Goal: Task Accomplishment & Management: Complete application form

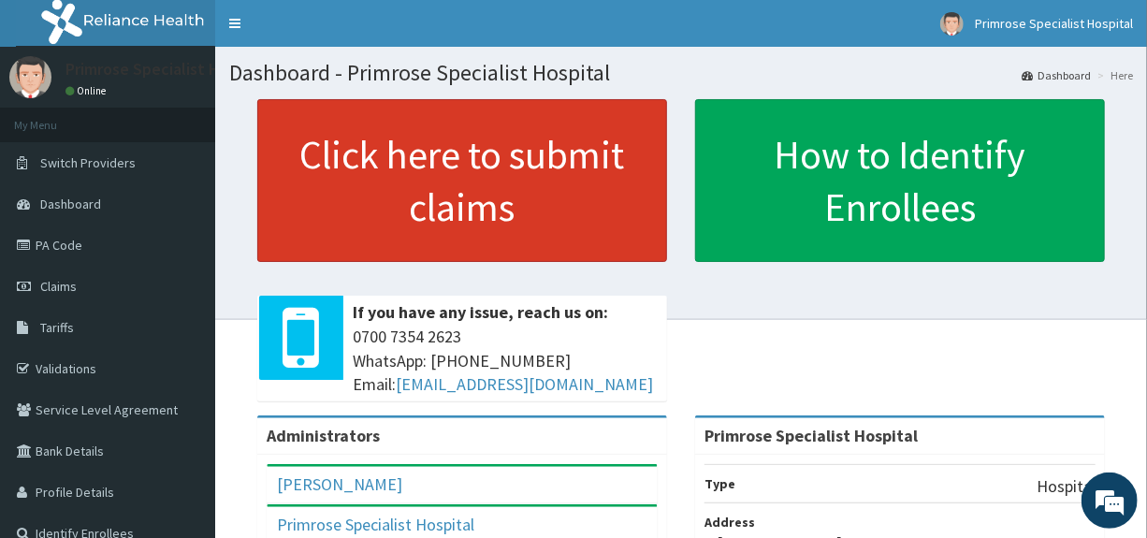
click at [419, 167] on link "Click here to submit claims" at bounding box center [462, 180] width 410 height 163
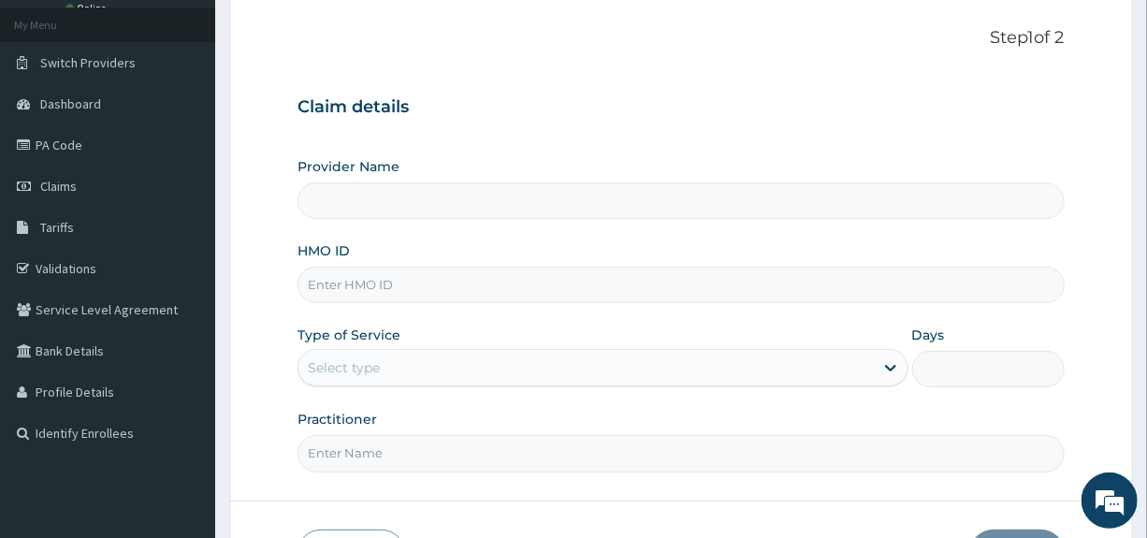
scroll to position [187, 0]
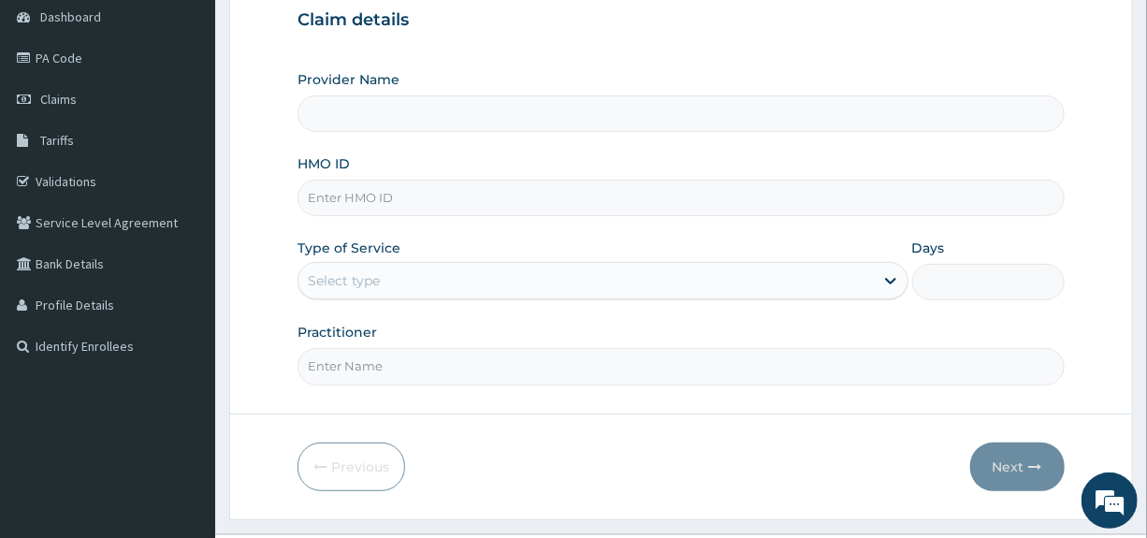
type input "Primrose Specialist Hospital"
click at [401, 199] on input "HMO ID" at bounding box center [680, 198] width 766 height 36
type input "BAG/10062/D"
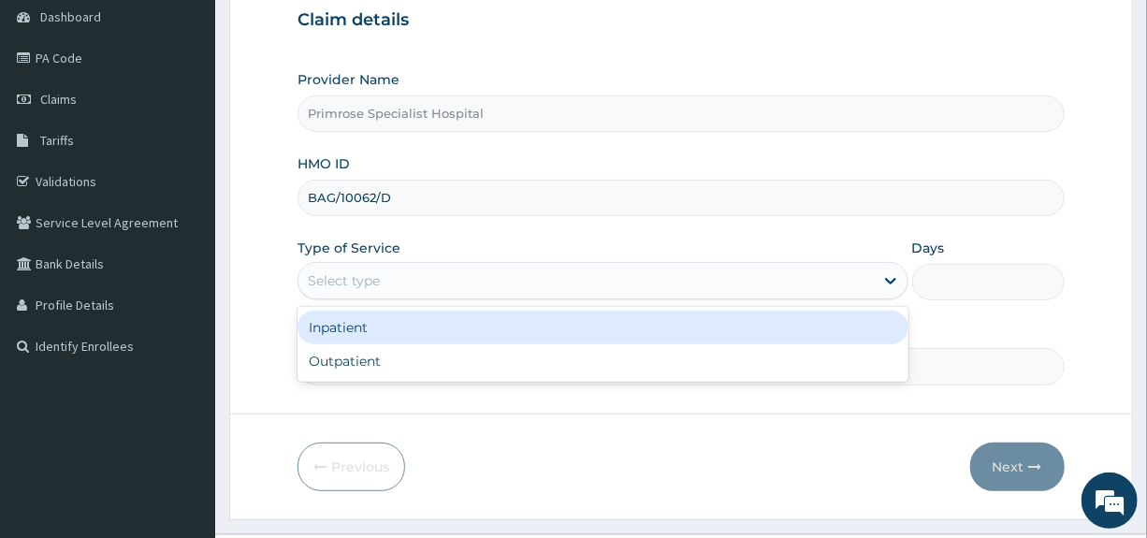
click at [411, 272] on div "Select type" at bounding box center [585, 281] width 574 height 30
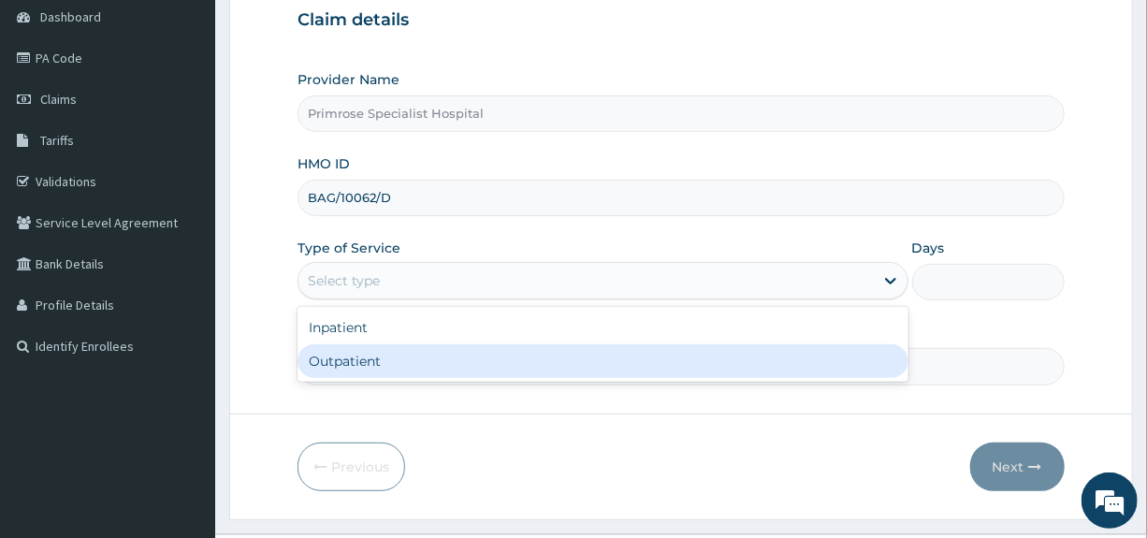
click at [353, 357] on div "Outpatient" at bounding box center [602, 361] width 610 height 34
type input "1"
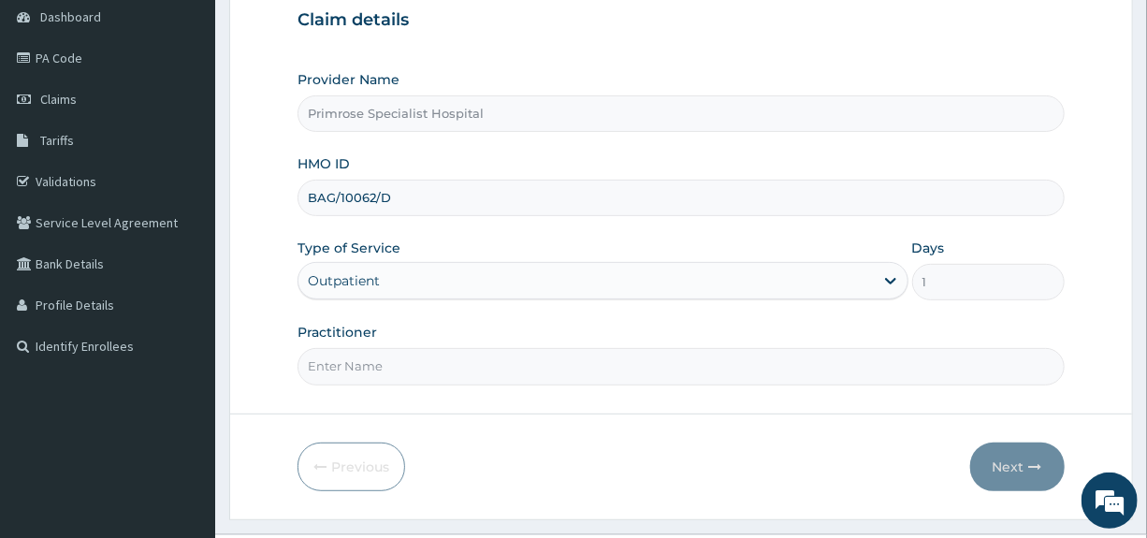
click at [358, 361] on input "Practitioner" at bounding box center [680, 366] width 766 height 36
type input "DR. IFE"
click at [1011, 459] on button "Next" at bounding box center [1017, 466] width 94 height 49
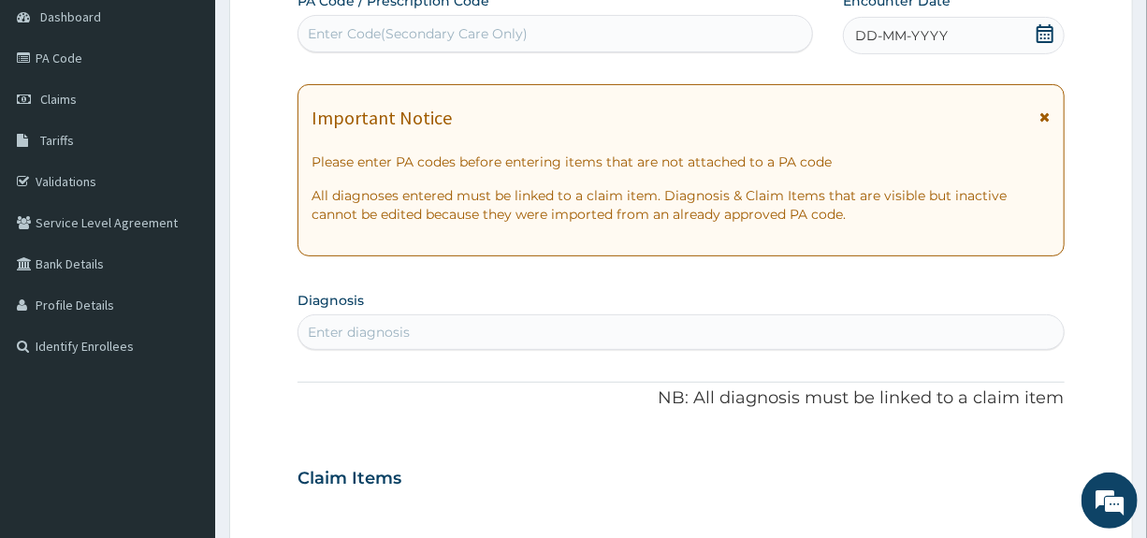
scroll to position [0, 0]
click at [1045, 35] on icon at bounding box center [1044, 33] width 19 height 19
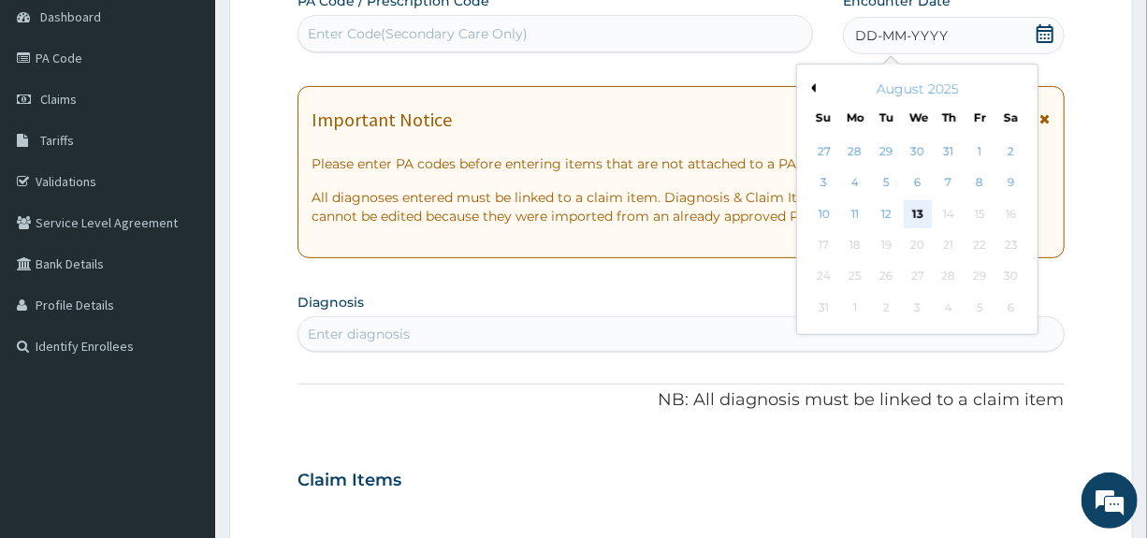
click at [921, 209] on div "13" at bounding box center [917, 214] width 28 height 28
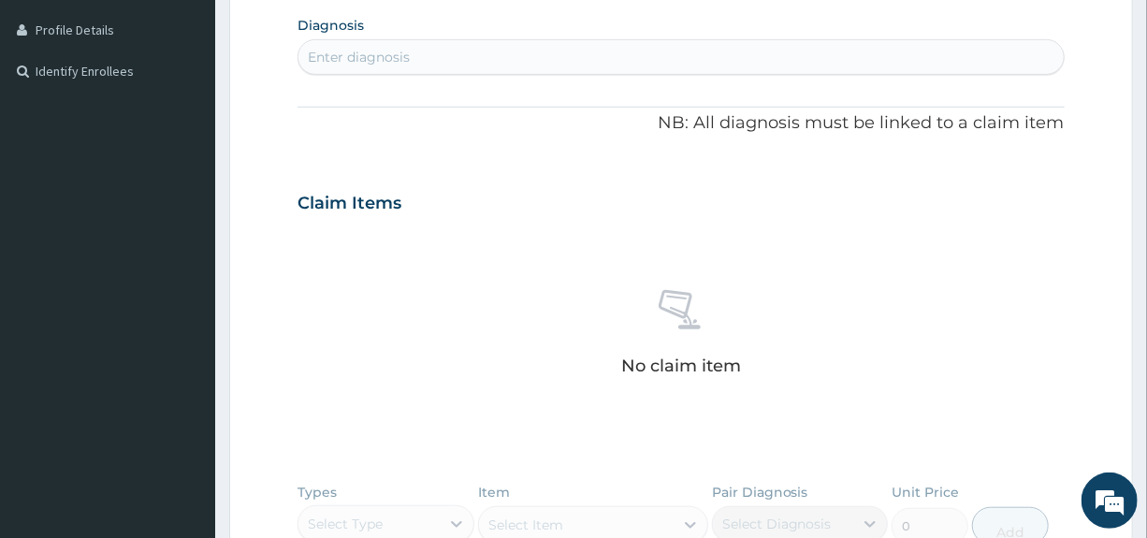
scroll to position [468, 0]
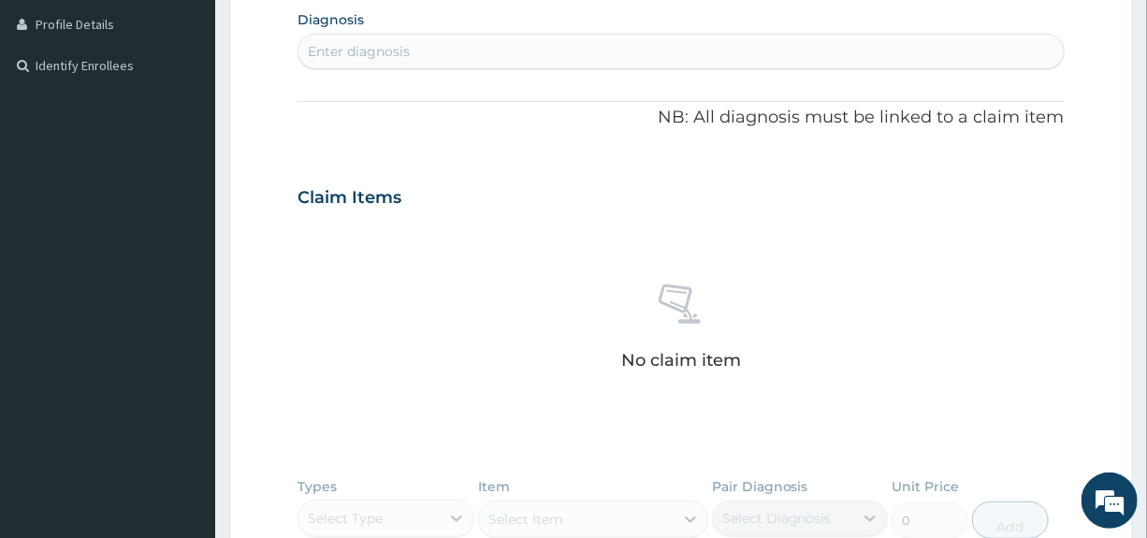
click at [461, 60] on div "Enter diagnosis" at bounding box center [680, 51] width 764 height 30
type input "[MEDICAL_DATA]"
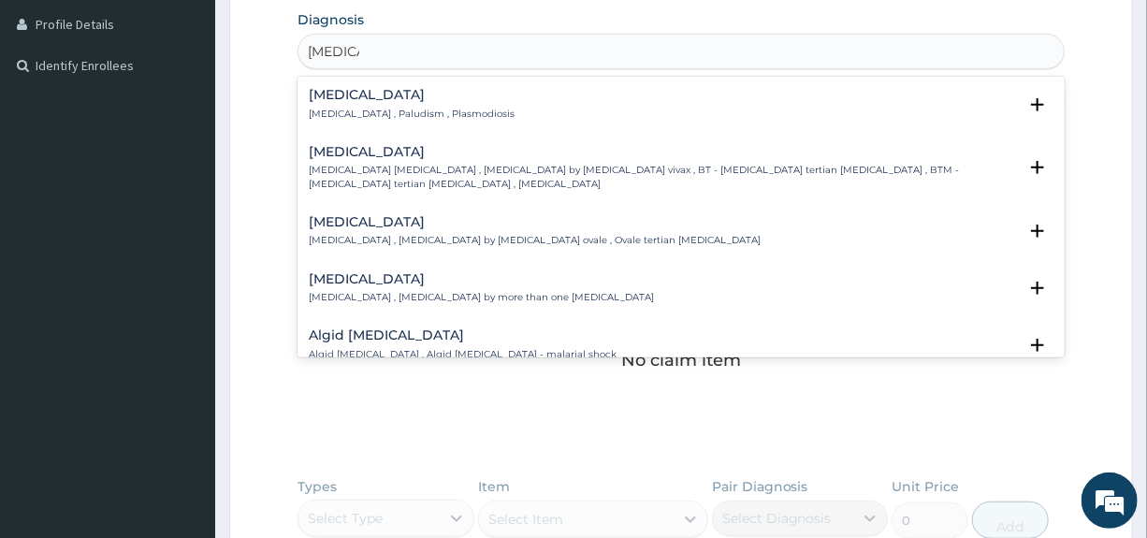
click at [334, 92] on h4 "[MEDICAL_DATA]" at bounding box center [412, 95] width 206 height 14
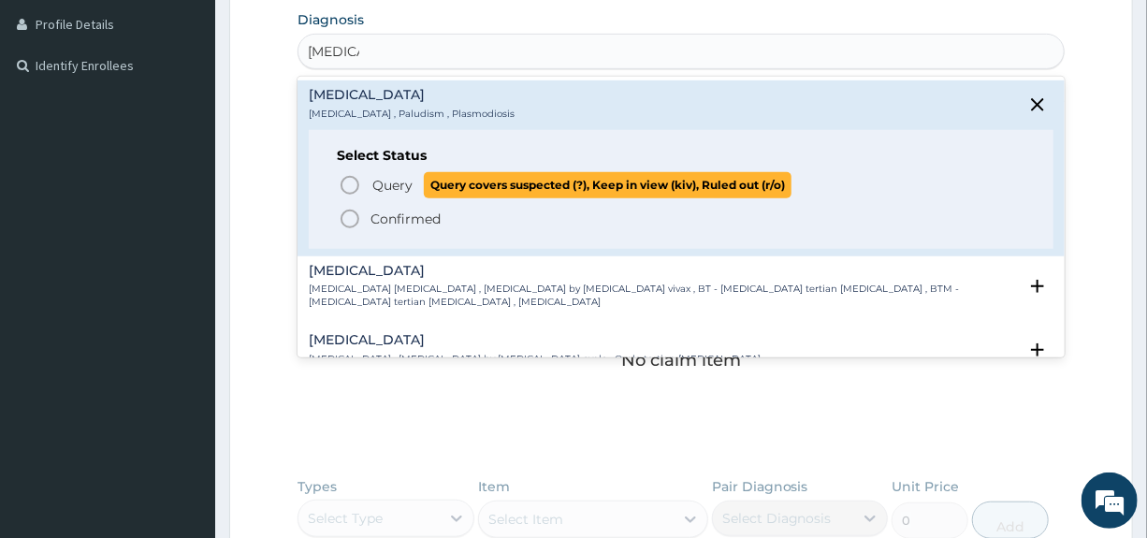
click at [387, 180] on span "Query" at bounding box center [392, 185] width 40 height 19
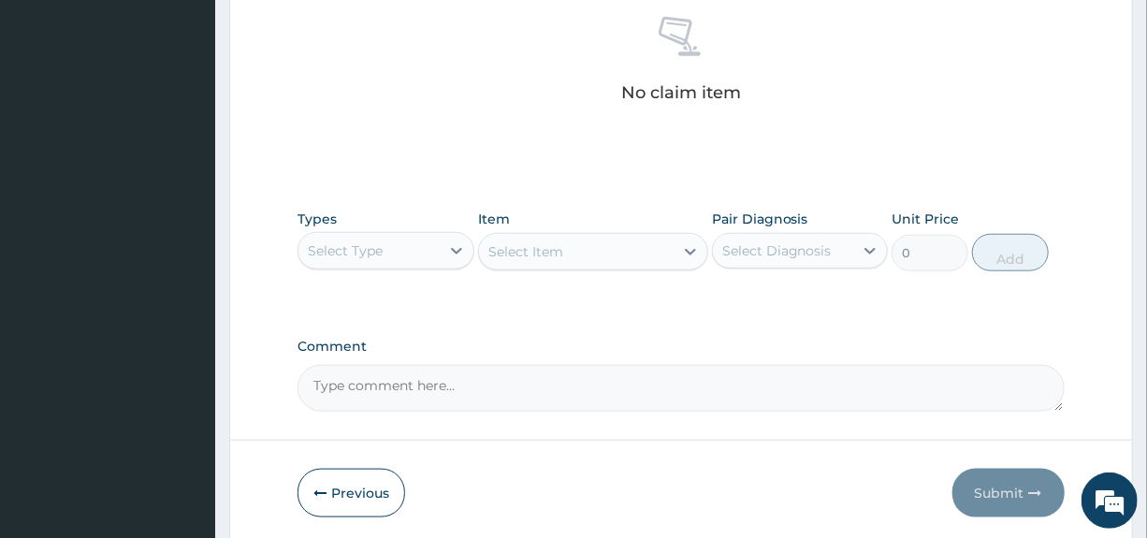
scroll to position [748, 0]
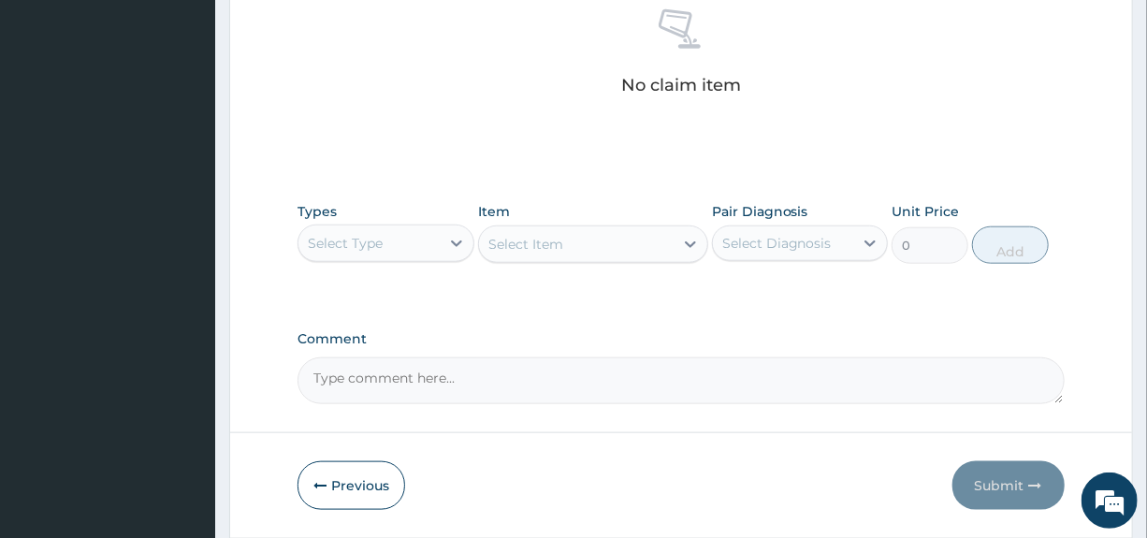
click at [438, 240] on div "Select Type" at bounding box center [368, 243] width 140 height 30
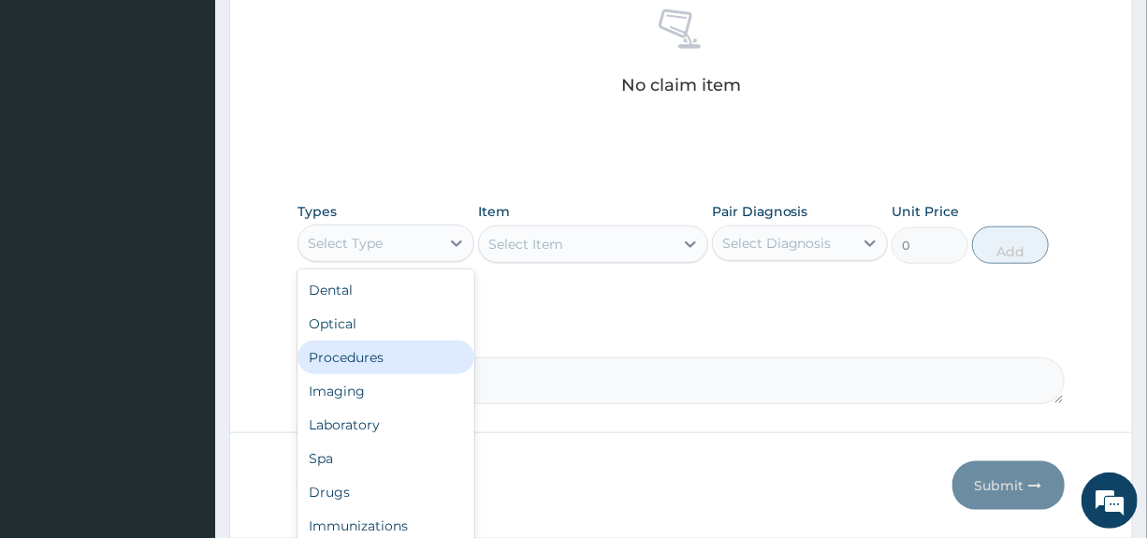
click at [332, 350] on div "Procedures" at bounding box center [385, 357] width 176 height 34
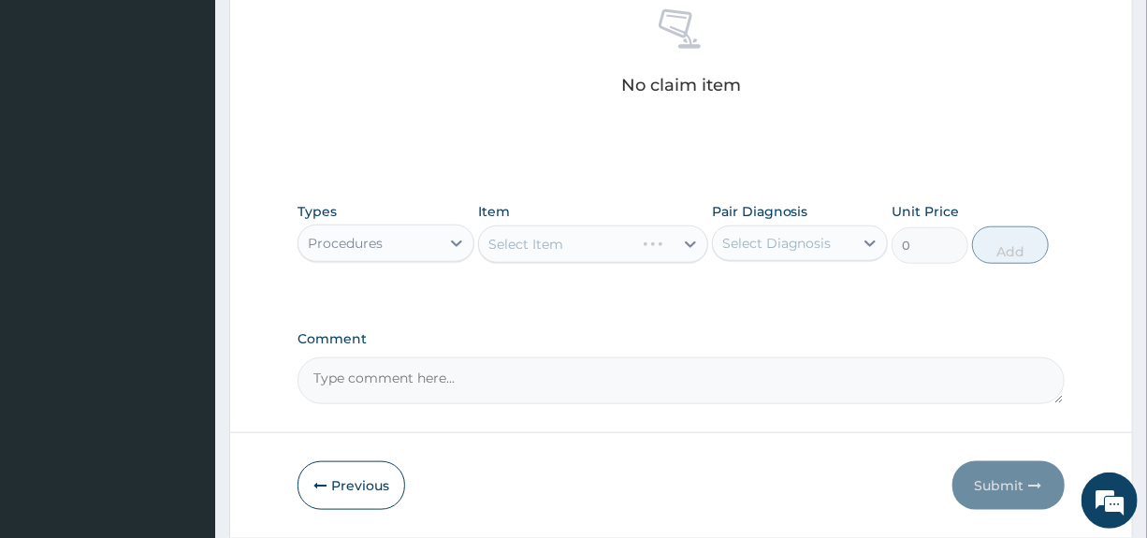
click at [787, 243] on div "Select Diagnosis" at bounding box center [776, 243] width 109 height 19
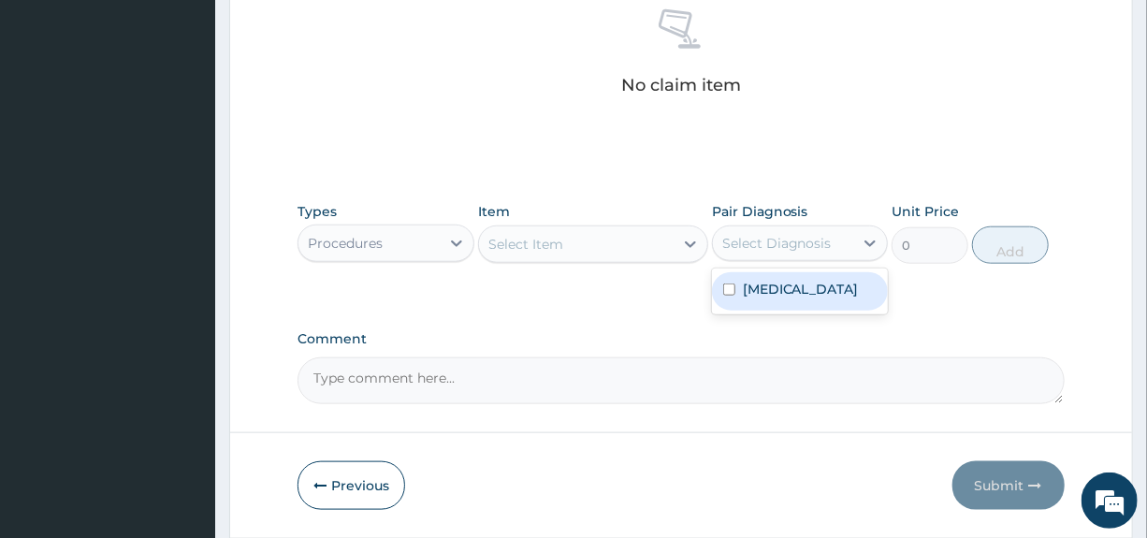
click at [757, 290] on label "[MEDICAL_DATA]" at bounding box center [801, 289] width 116 height 19
checkbox input "true"
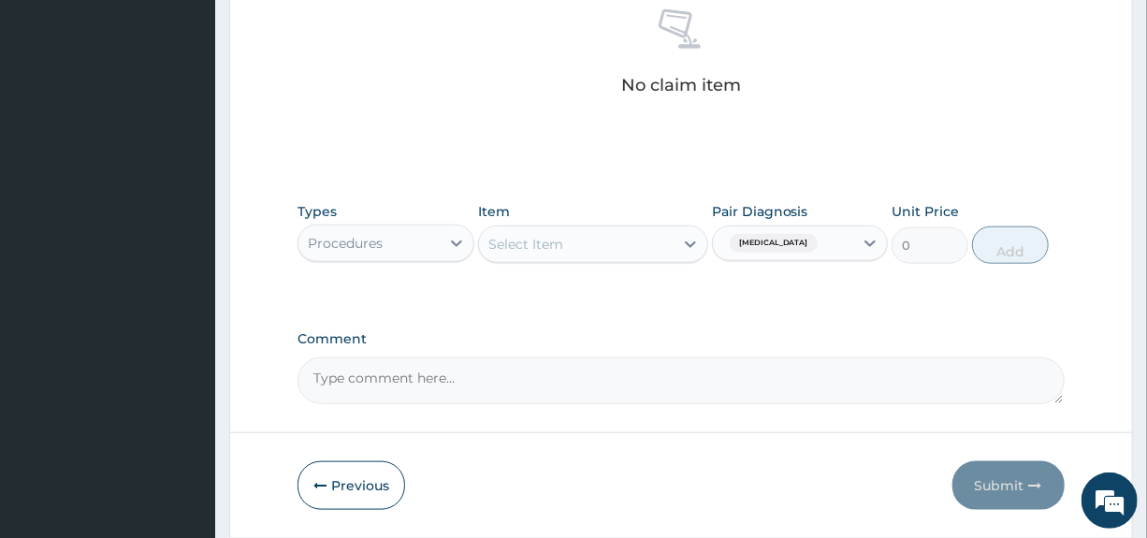
click at [578, 240] on div "Select Item" at bounding box center [576, 244] width 195 height 30
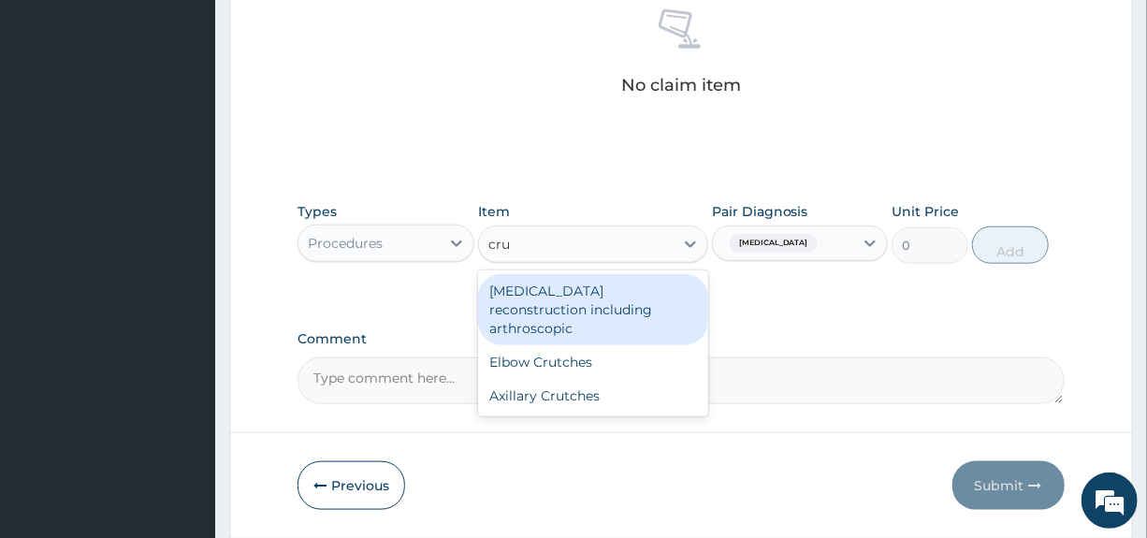
type input "crut"
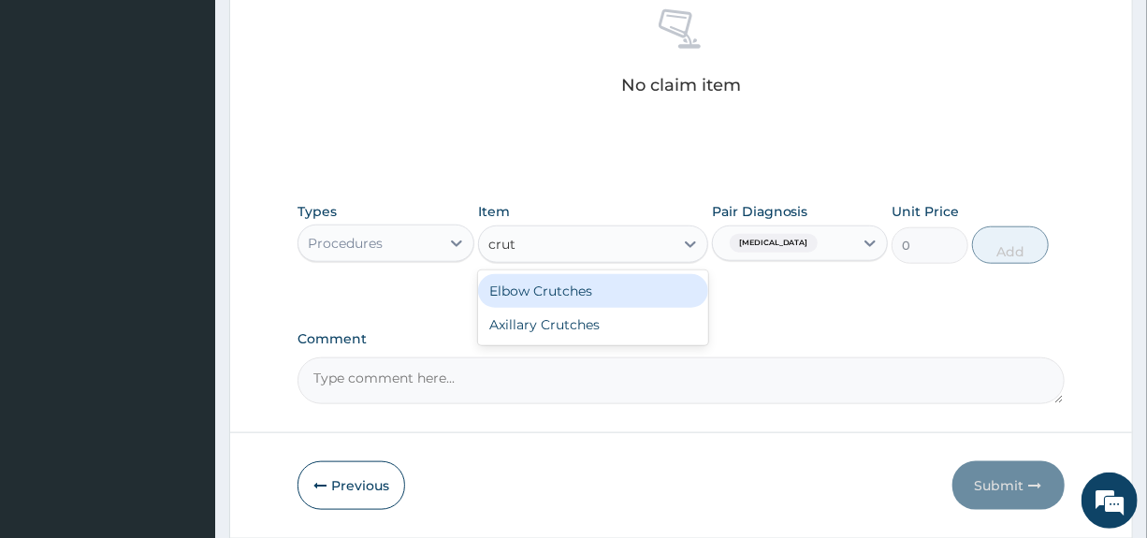
click at [563, 298] on div "Elbow Crutches" at bounding box center [593, 291] width 230 height 34
type input "10750"
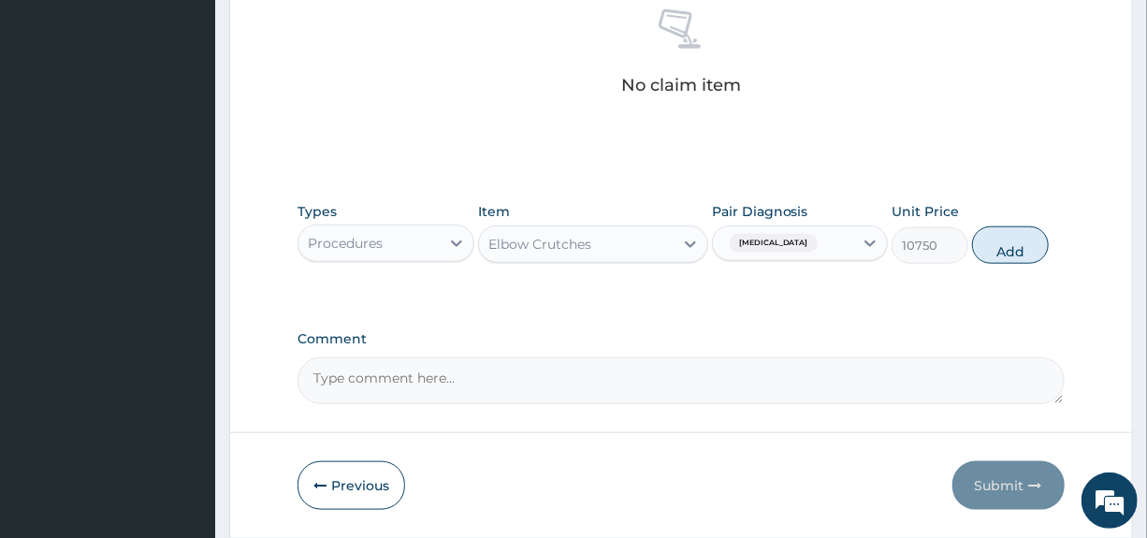
click at [591, 239] on div "Elbow Crutches" at bounding box center [576, 244] width 195 height 30
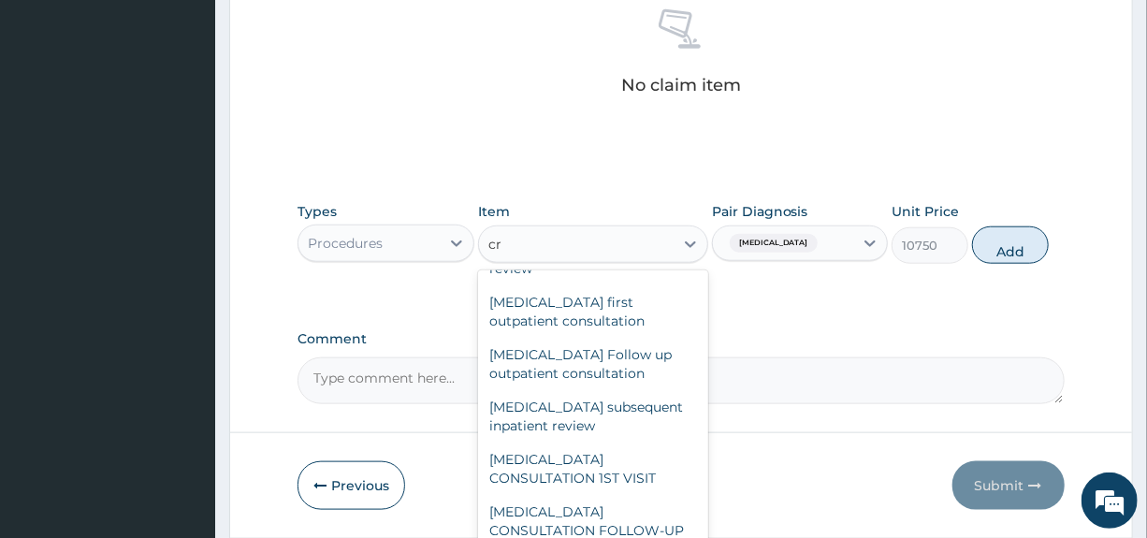
scroll to position [0, 0]
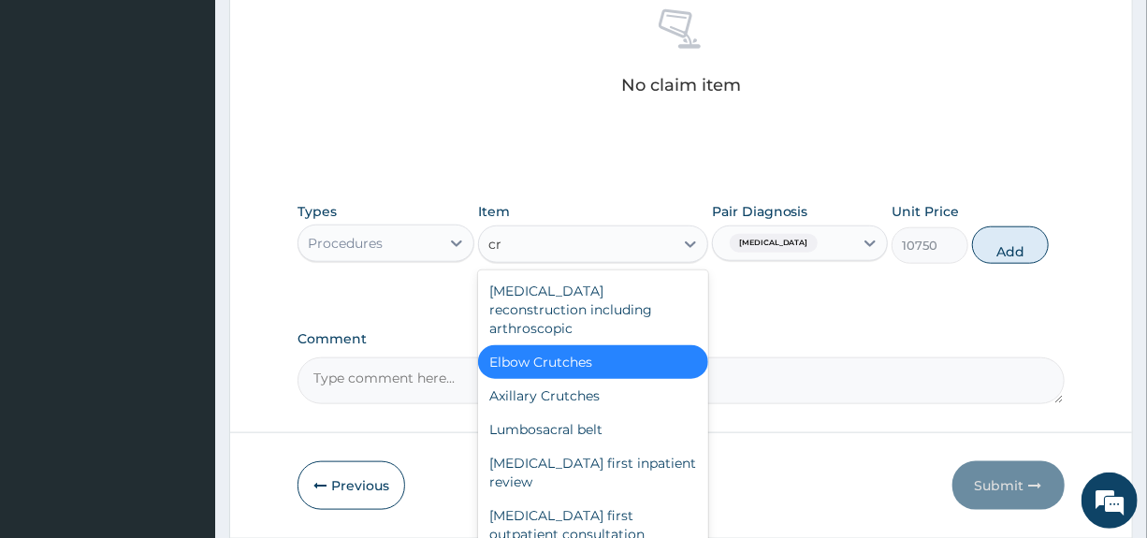
type input "cru"
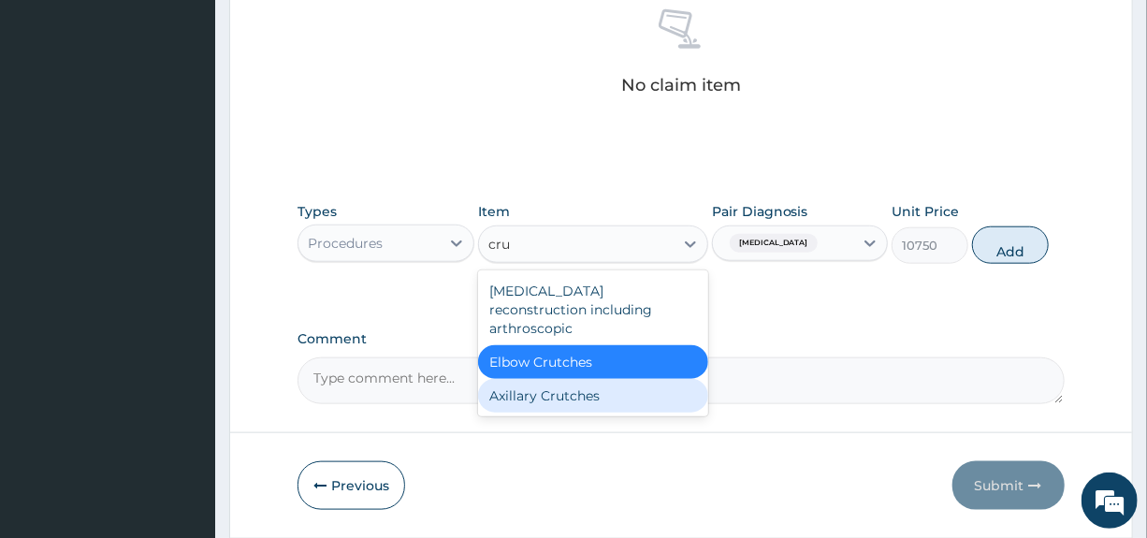
click at [557, 394] on div "Axillary Crutches" at bounding box center [593, 396] width 230 height 34
type input "13975"
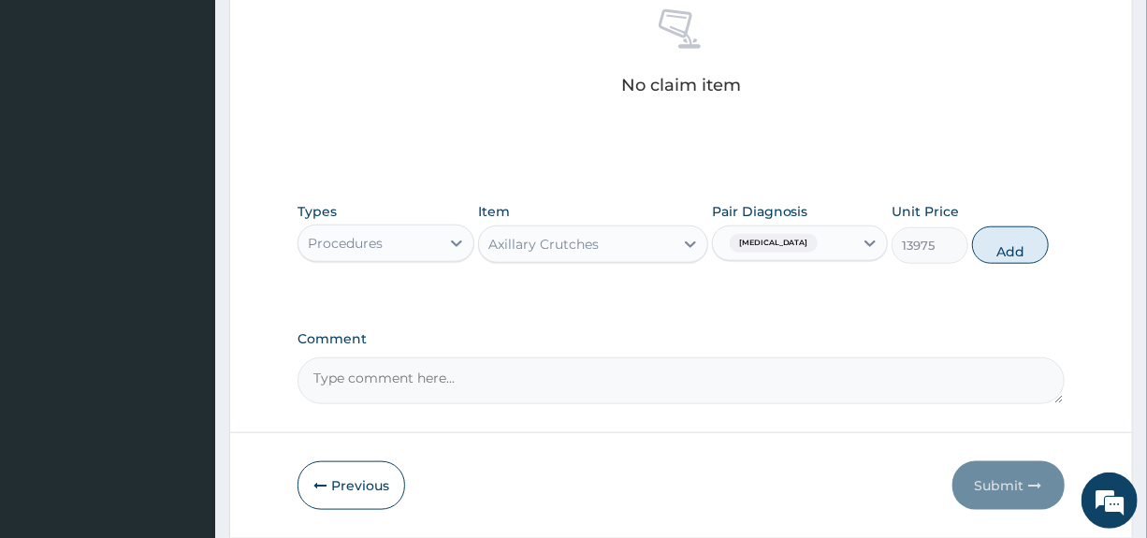
click at [554, 248] on div "Axillary Crutches" at bounding box center [543, 244] width 110 height 19
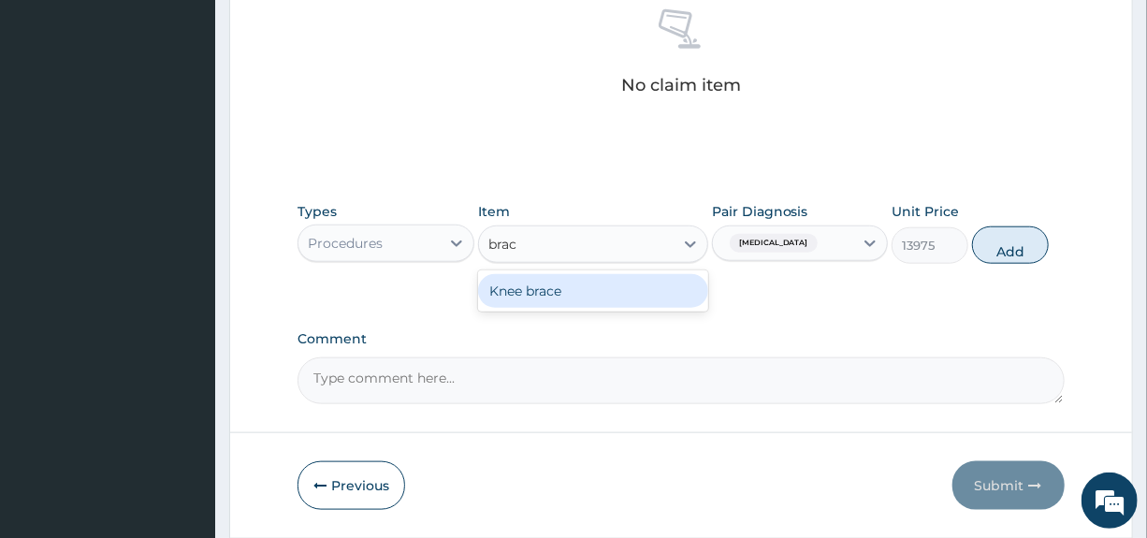
type input "brace"
click at [555, 283] on div "Knee brace" at bounding box center [593, 291] width 230 height 34
type input "9137.5"
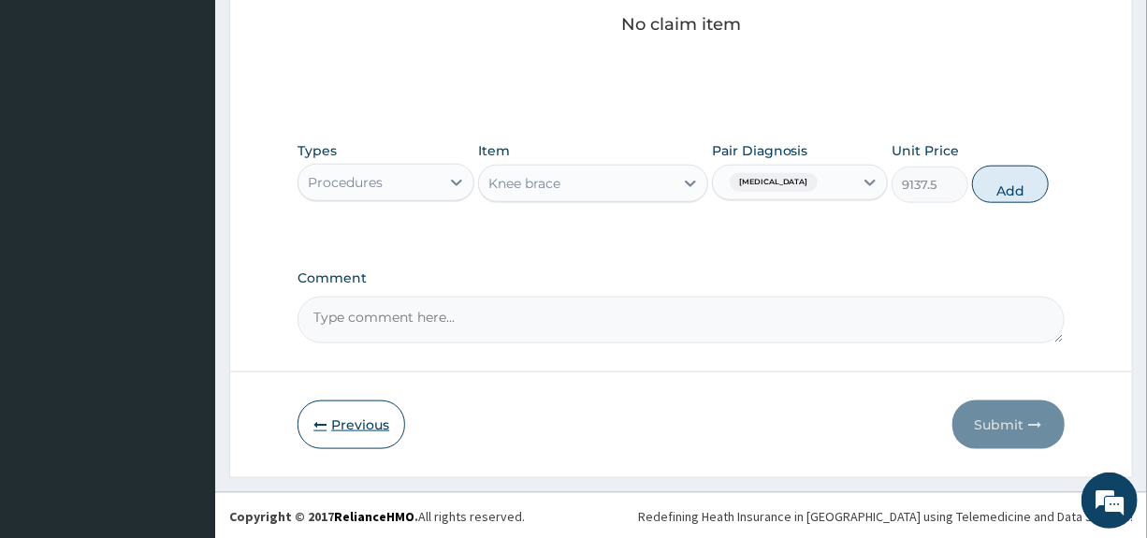
click at [346, 423] on button "Previous" at bounding box center [351, 424] width 108 height 49
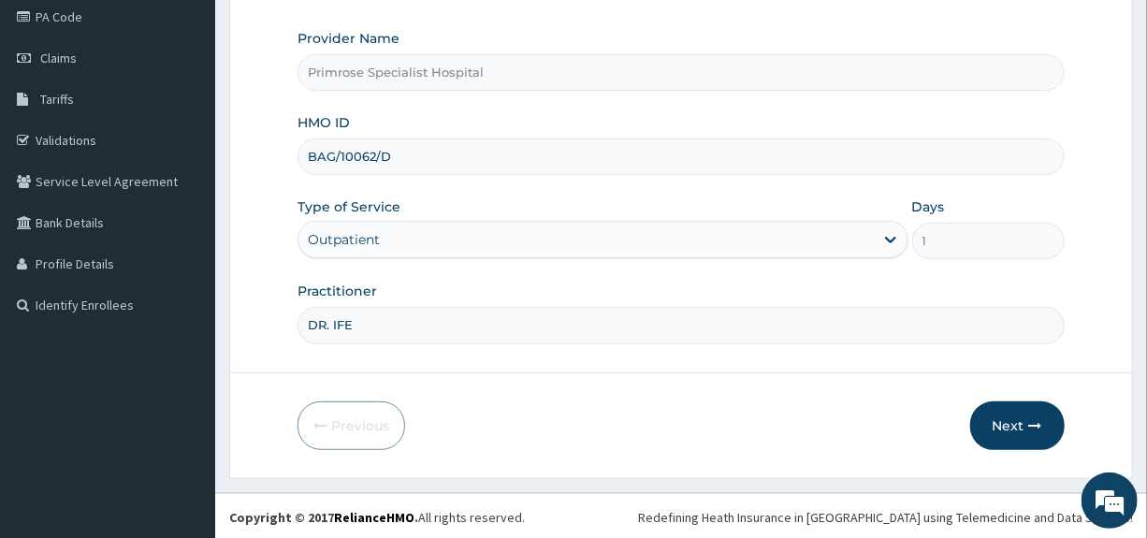
click at [414, 154] on input "BAG/10062/D" at bounding box center [680, 156] width 766 height 36
type input "B"
type input "r"
type input "REL/10435/A"
click at [994, 416] on button "Next" at bounding box center [1017, 425] width 94 height 49
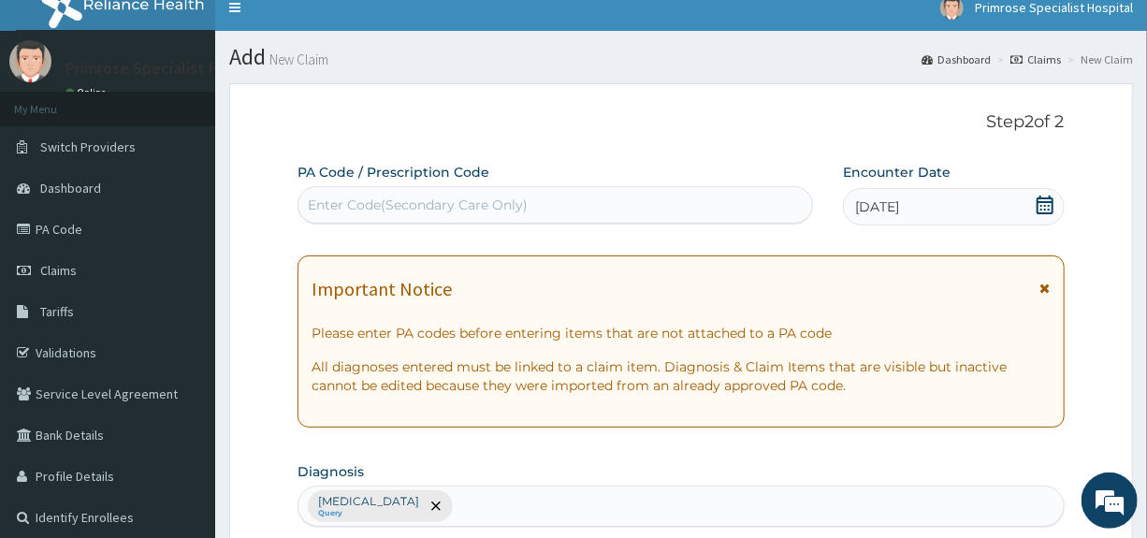
scroll to position [0, 0]
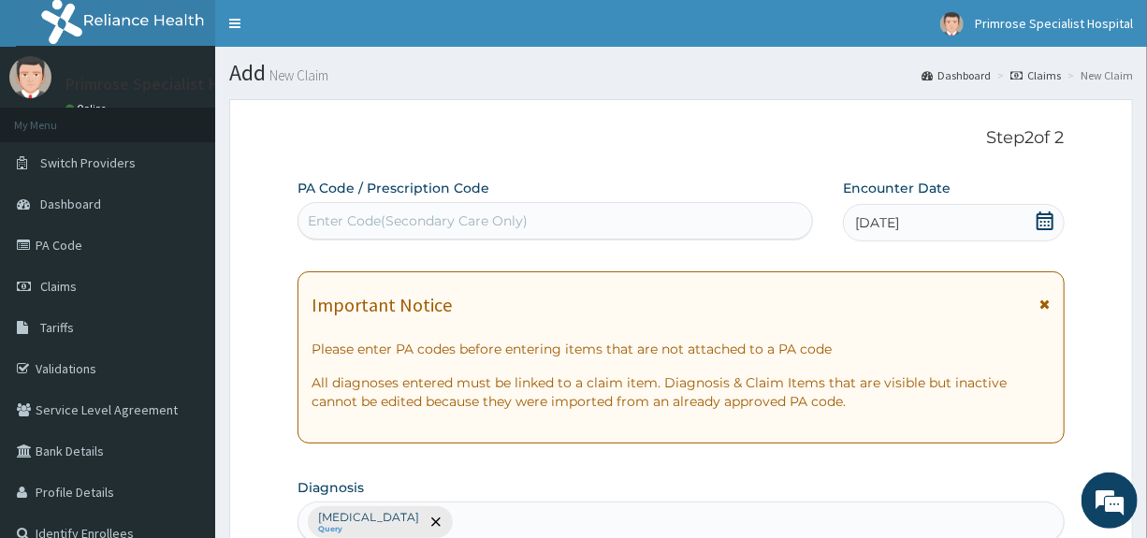
click at [1039, 218] on icon at bounding box center [1044, 220] width 17 height 19
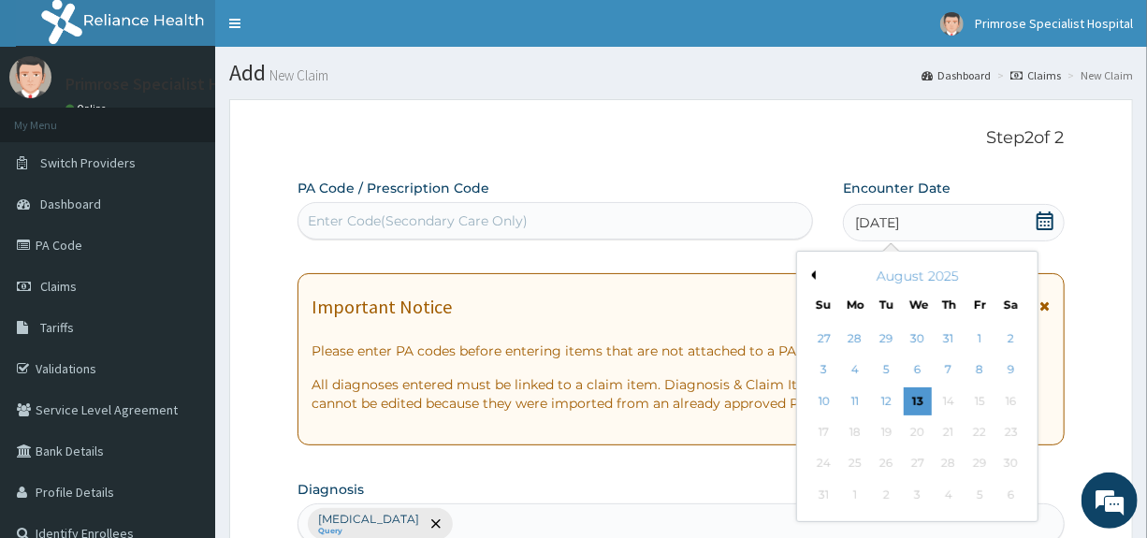
click at [813, 273] on button "Previous Month" at bounding box center [810, 274] width 9 height 9
click at [881, 370] on div "8" at bounding box center [887, 370] width 28 height 28
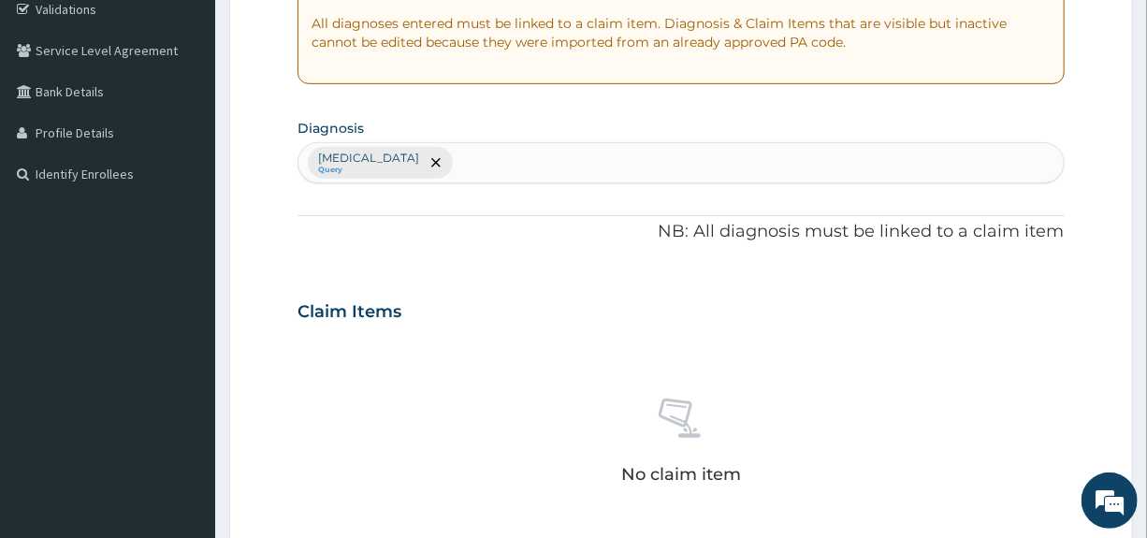
scroll to position [374, 0]
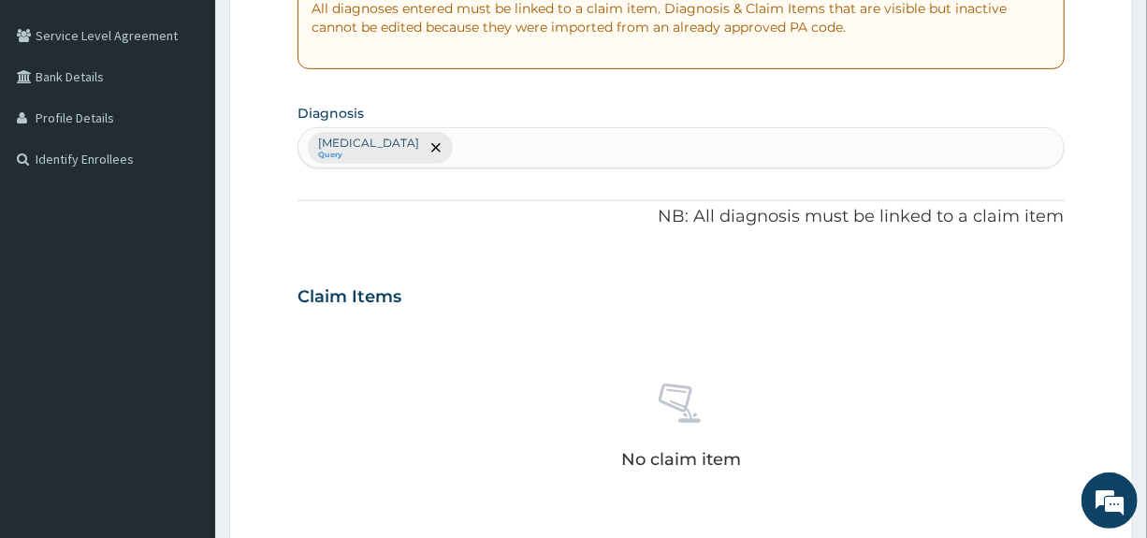
click at [452, 156] on div "[MEDICAL_DATA] Query" at bounding box center [680, 147] width 764 height 39
type input "[MEDICAL_DATA]"
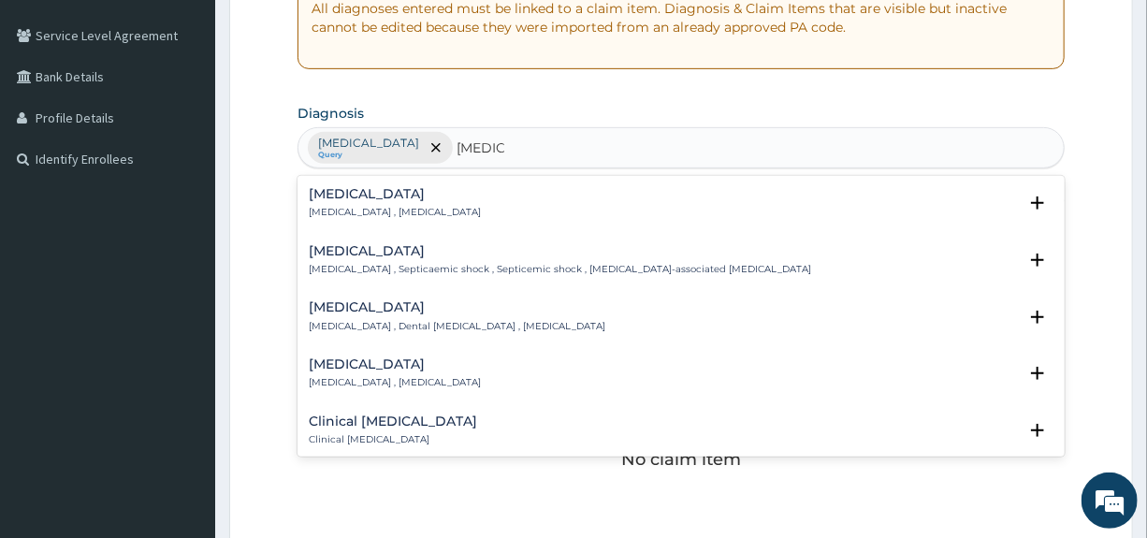
click at [333, 193] on h4 "[MEDICAL_DATA]" at bounding box center [395, 194] width 172 height 14
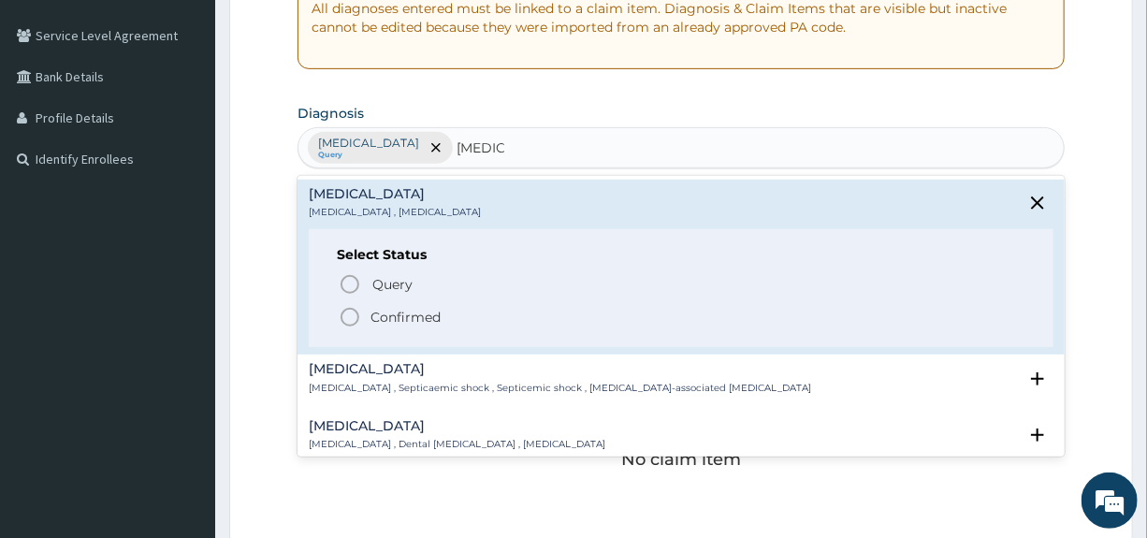
click at [384, 311] on p "Confirmed" at bounding box center [405, 317] width 70 height 19
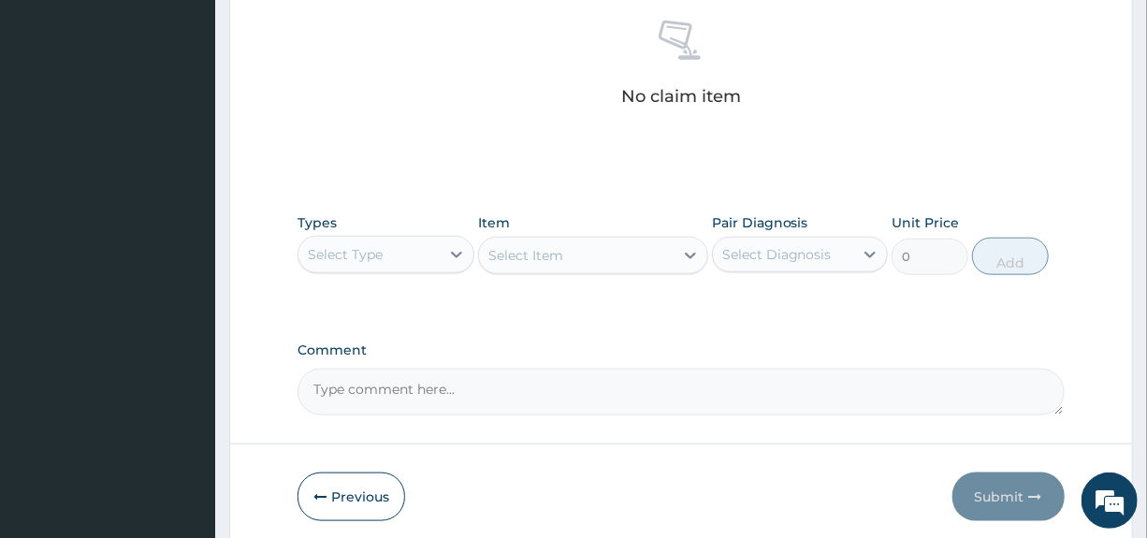
scroll to position [809, 0]
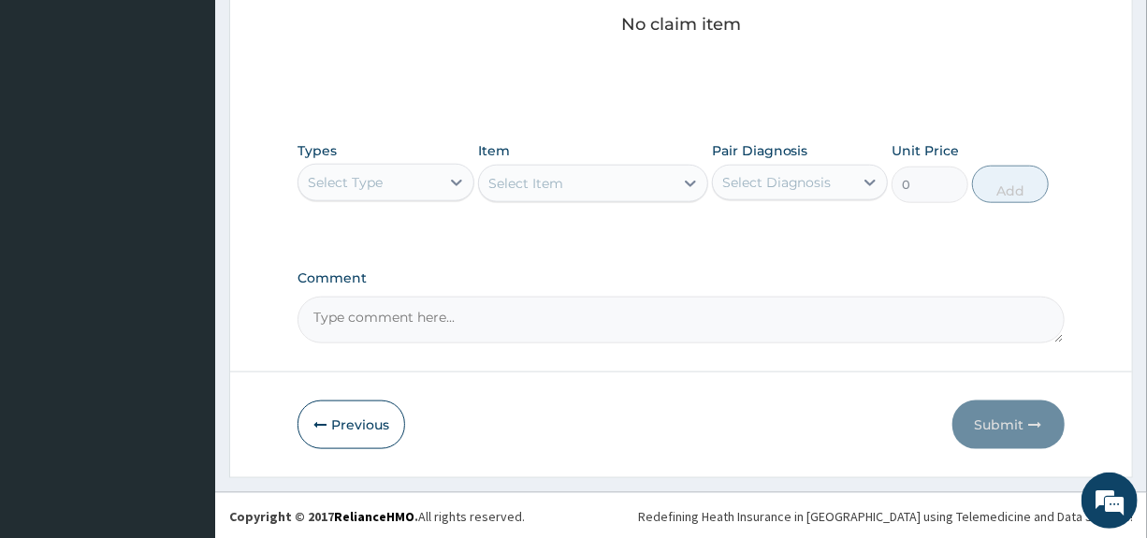
click at [416, 183] on div "Select Type" at bounding box center [368, 182] width 140 height 30
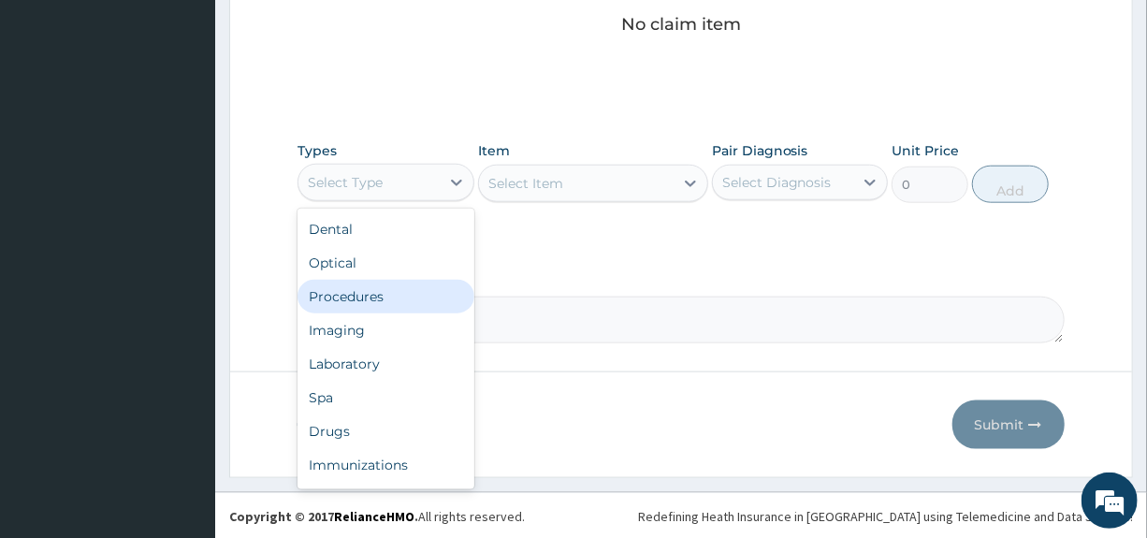
click at [339, 294] on div "Procedures" at bounding box center [385, 297] width 176 height 34
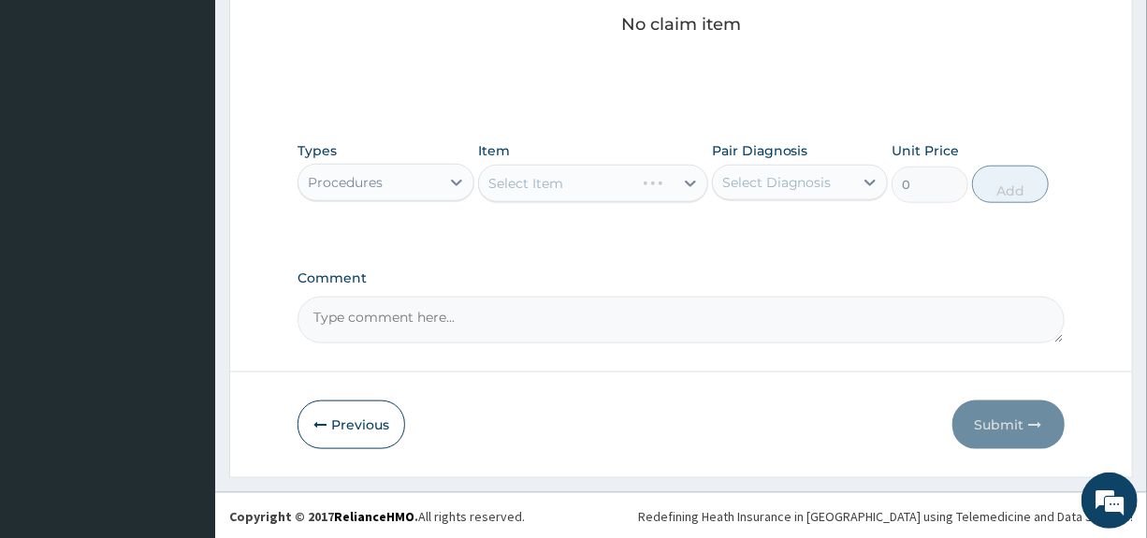
click at [752, 181] on div "Select Diagnosis" at bounding box center [776, 182] width 109 height 19
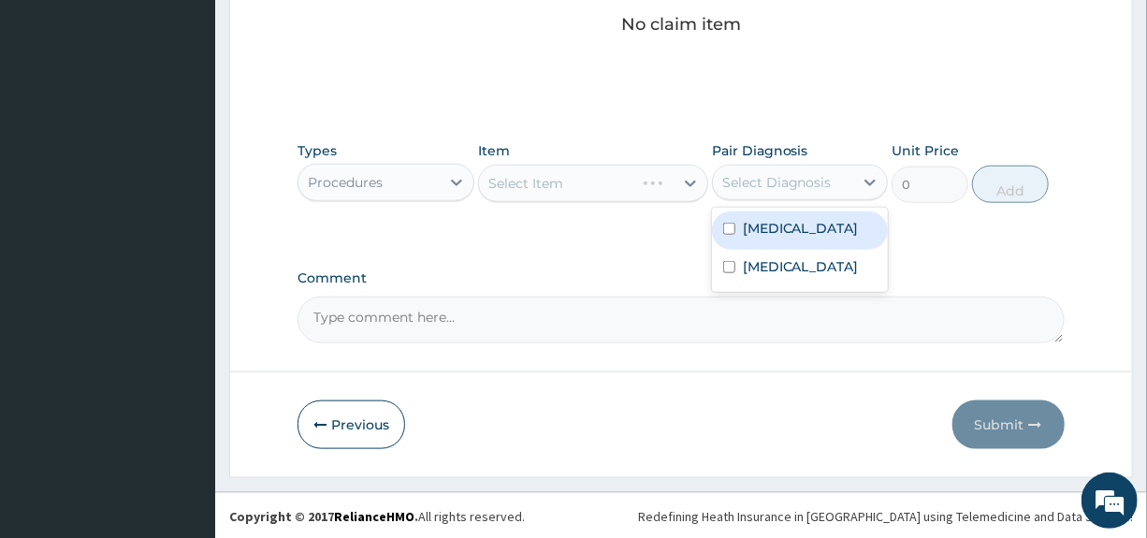
click at [747, 238] on div "[MEDICAL_DATA]" at bounding box center [800, 230] width 176 height 38
checkbox input "true"
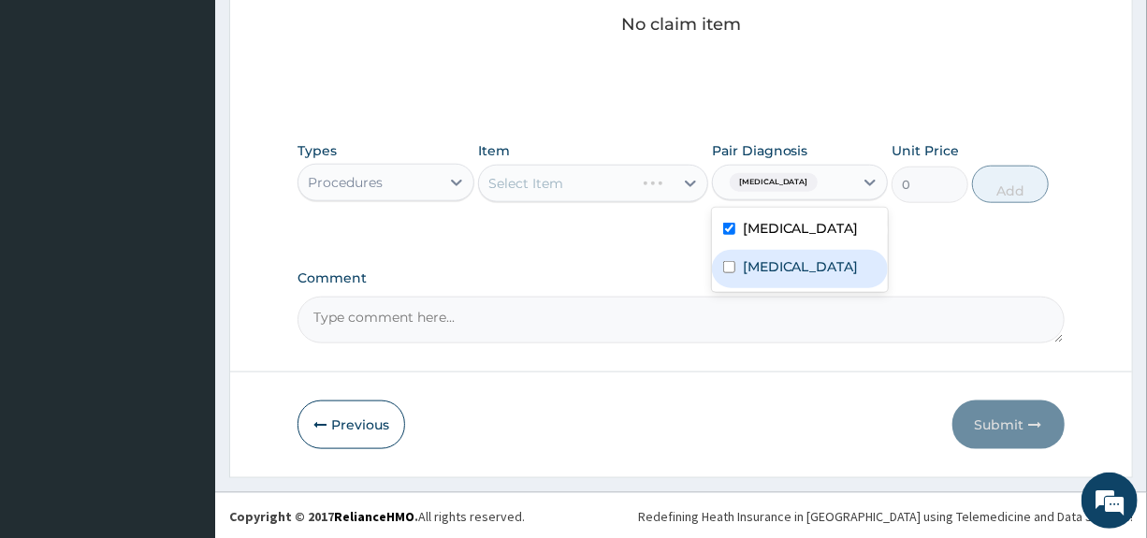
click at [743, 275] on div "[MEDICAL_DATA]" at bounding box center [800, 269] width 176 height 38
checkbox input "true"
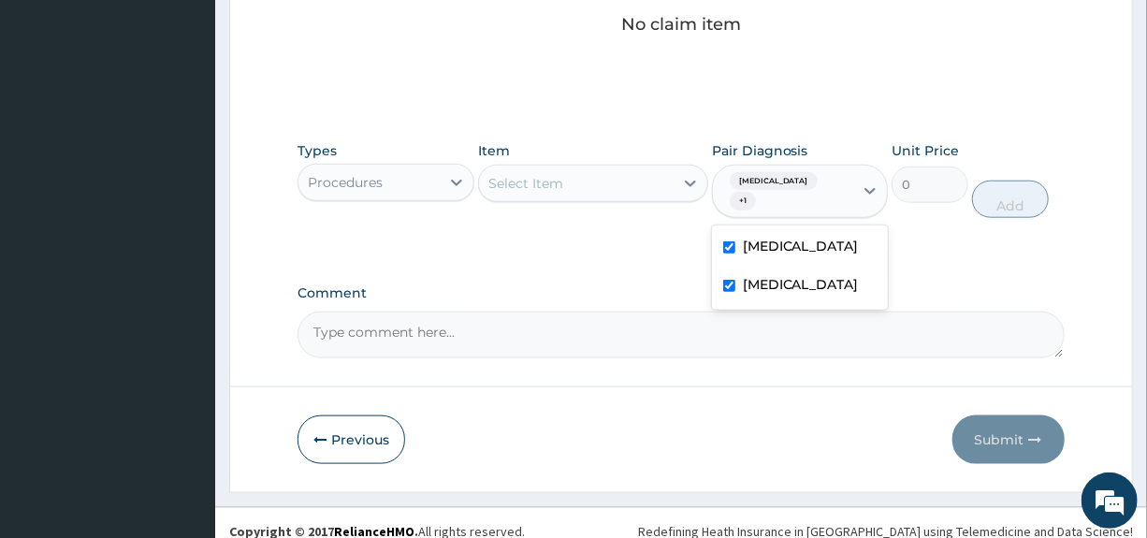
click at [635, 180] on div "Select Item" at bounding box center [576, 183] width 195 height 30
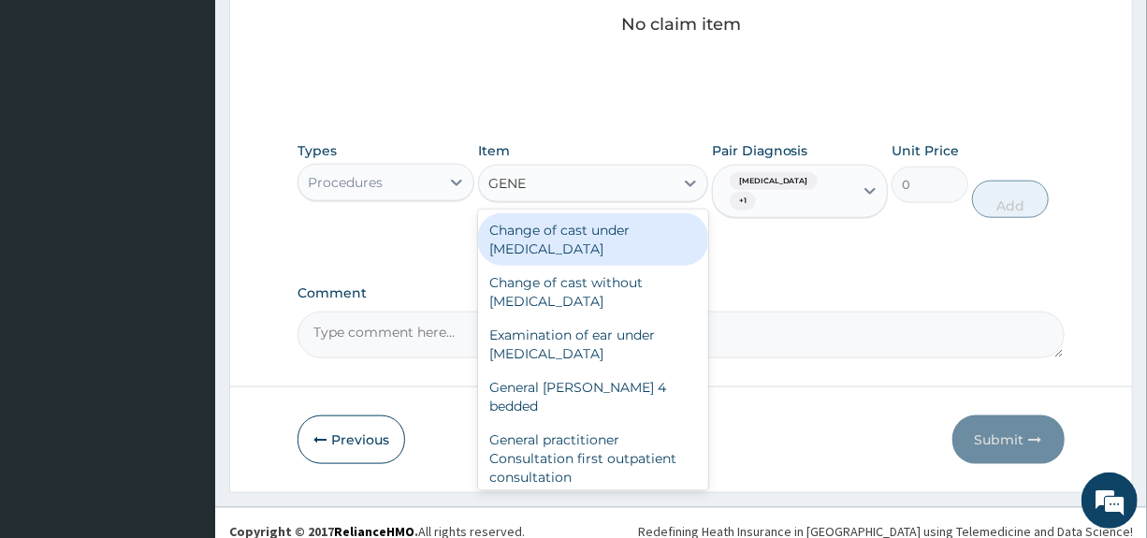
type input "GENER"
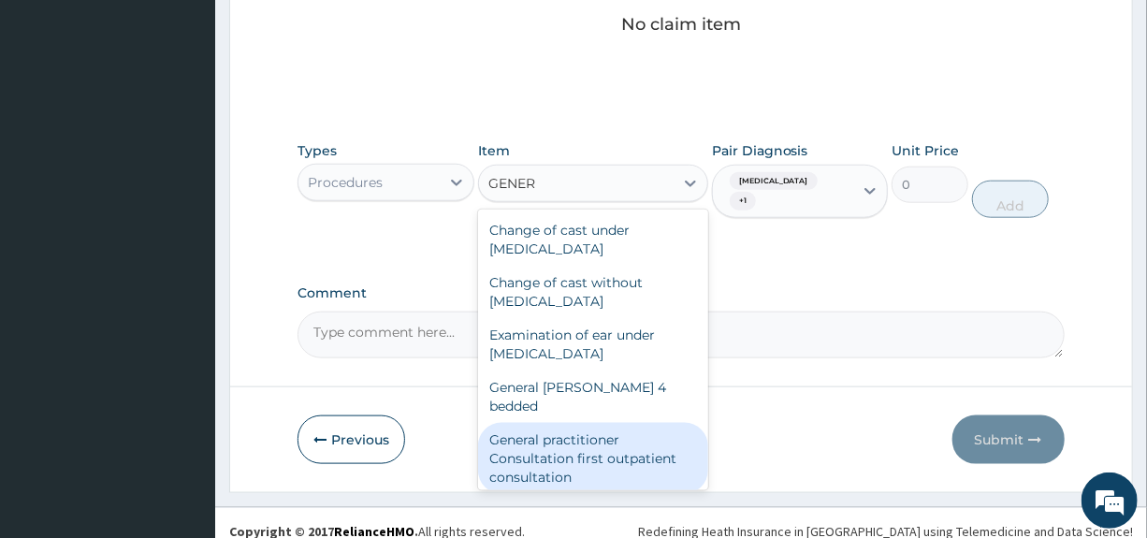
click at [588, 447] on div "General practitioner Consultation first outpatient consultation" at bounding box center [593, 458] width 230 height 71
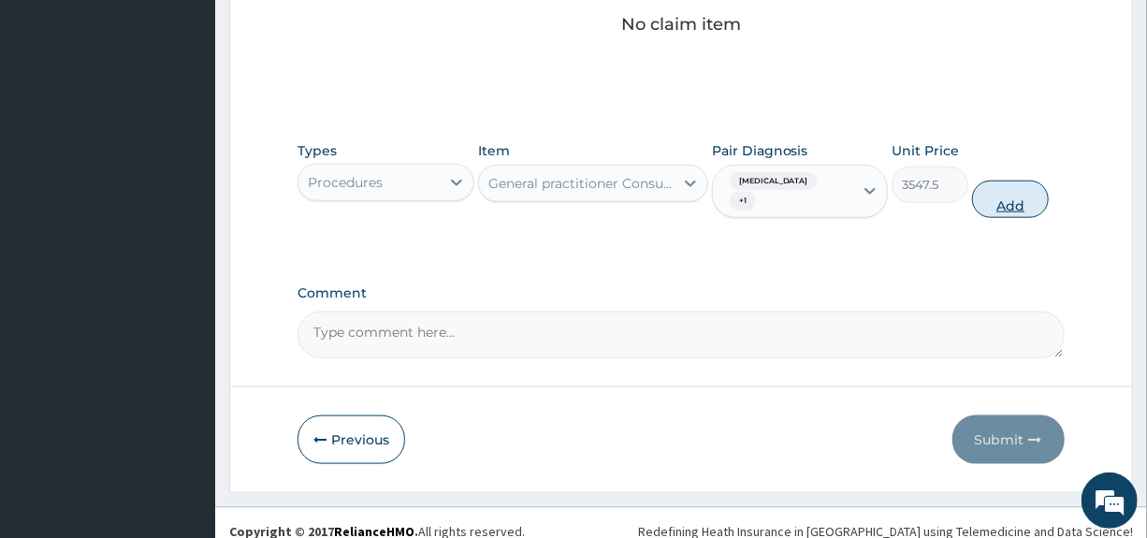
click at [1007, 180] on button "Add" at bounding box center [1010, 198] width 77 height 37
type input "0"
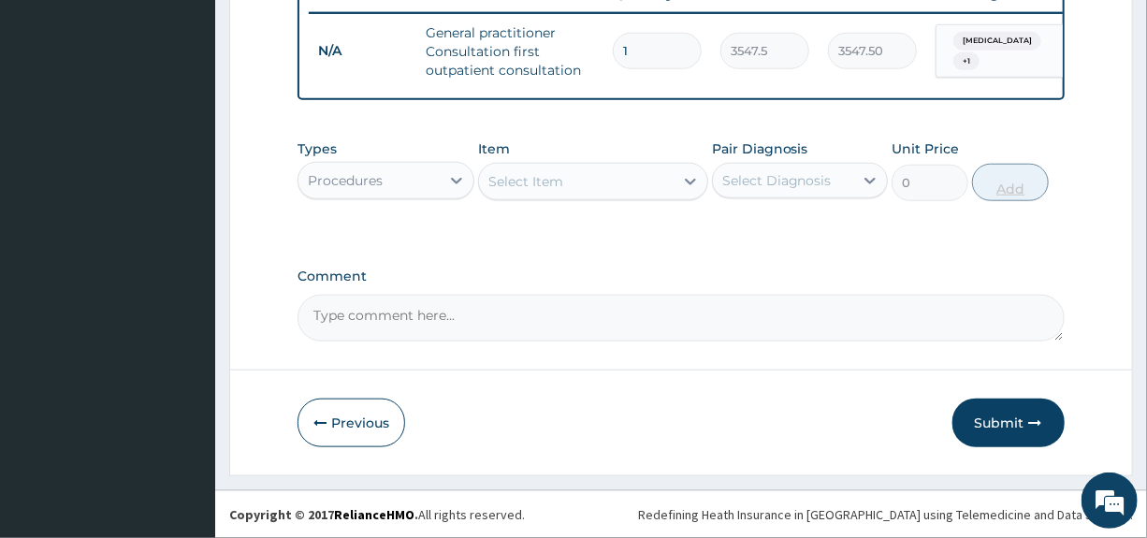
scroll to position [745, 0]
click at [427, 177] on div "Procedures" at bounding box center [368, 181] width 140 height 30
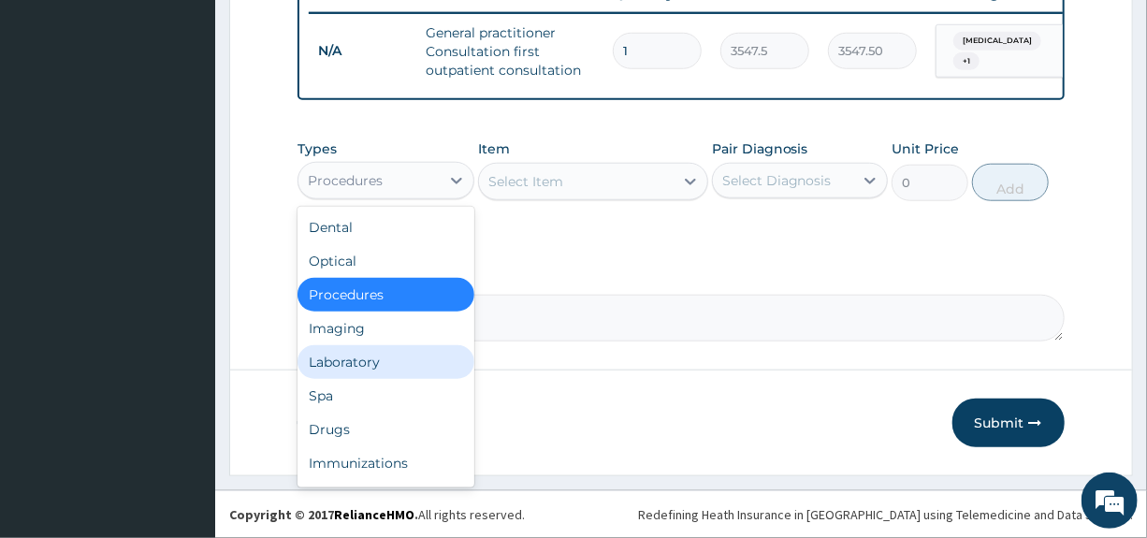
click at [341, 364] on div "Laboratory" at bounding box center [385, 362] width 176 height 34
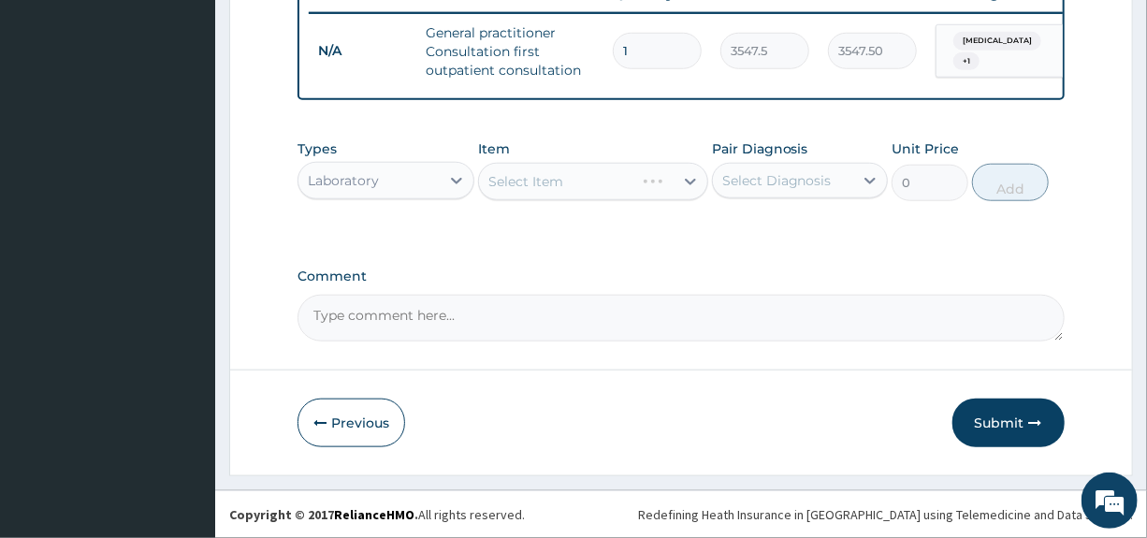
click at [787, 179] on div "Select Diagnosis" at bounding box center [776, 180] width 109 height 19
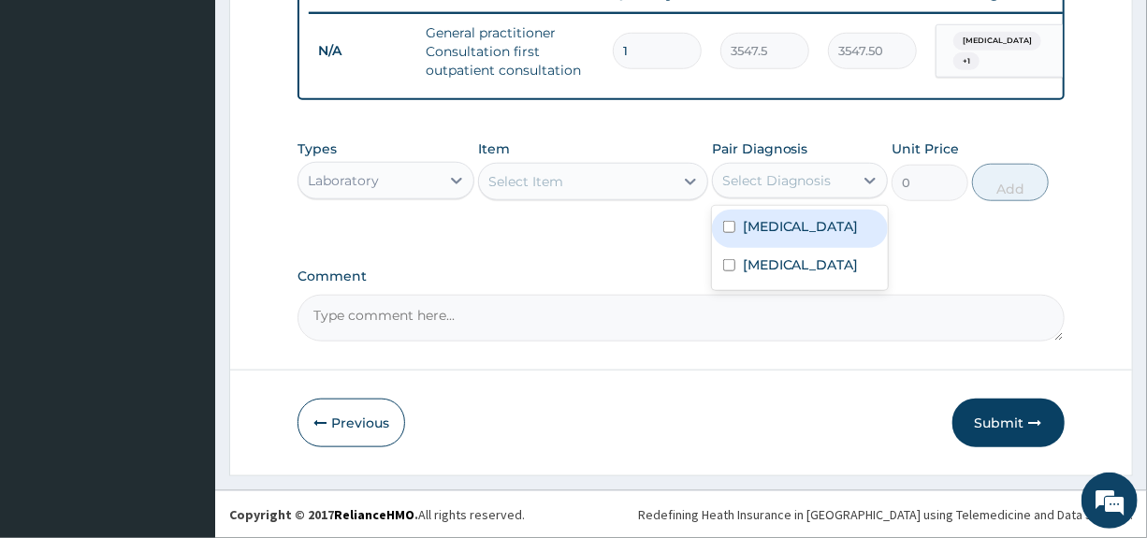
click at [773, 229] on label "[MEDICAL_DATA]" at bounding box center [801, 226] width 116 height 19
checkbox input "true"
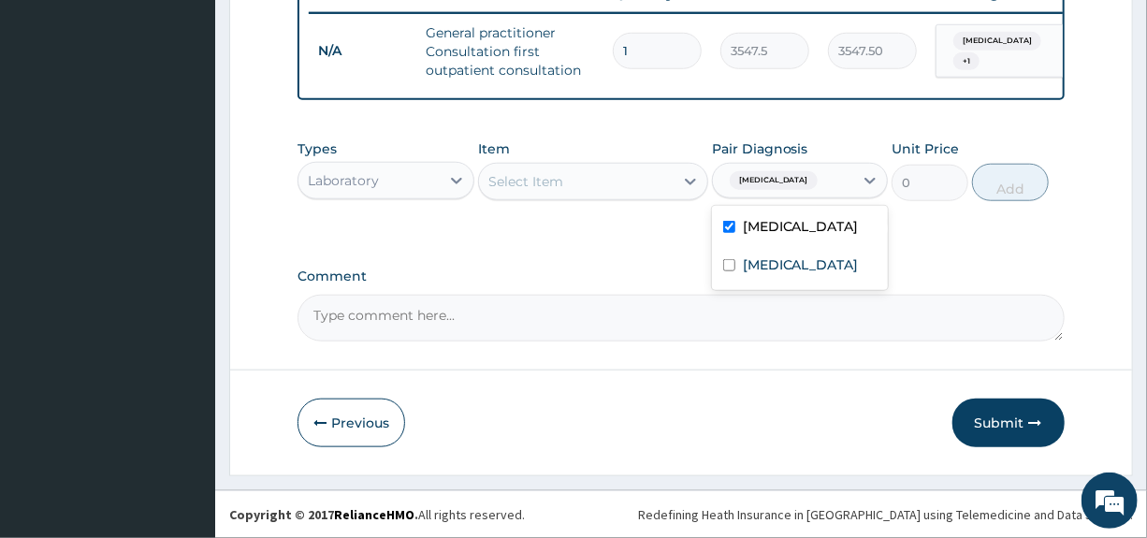
click at [622, 178] on div "Select Item" at bounding box center [576, 181] width 195 height 30
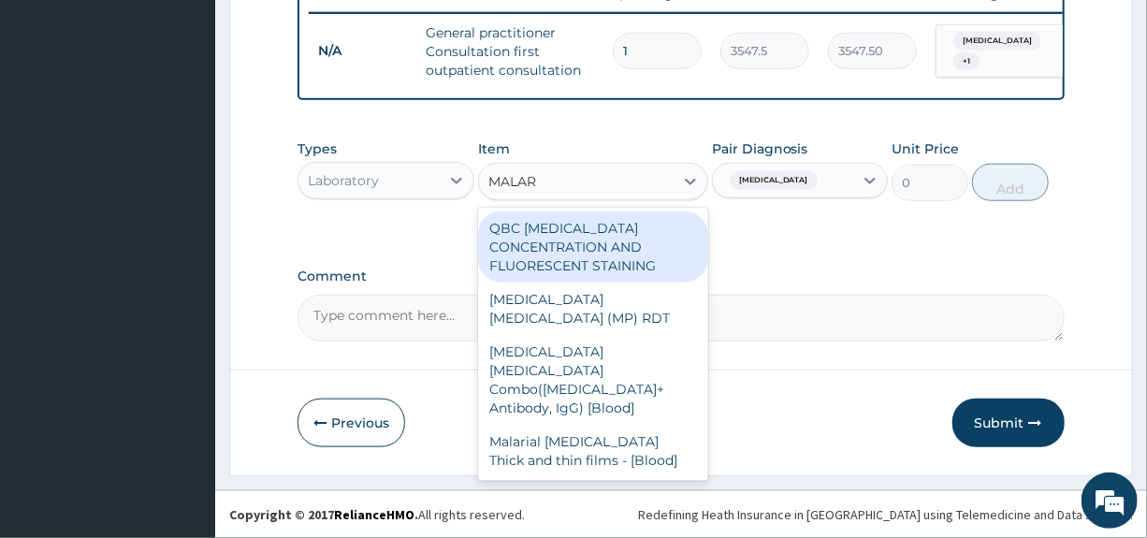
type input "MALARI"
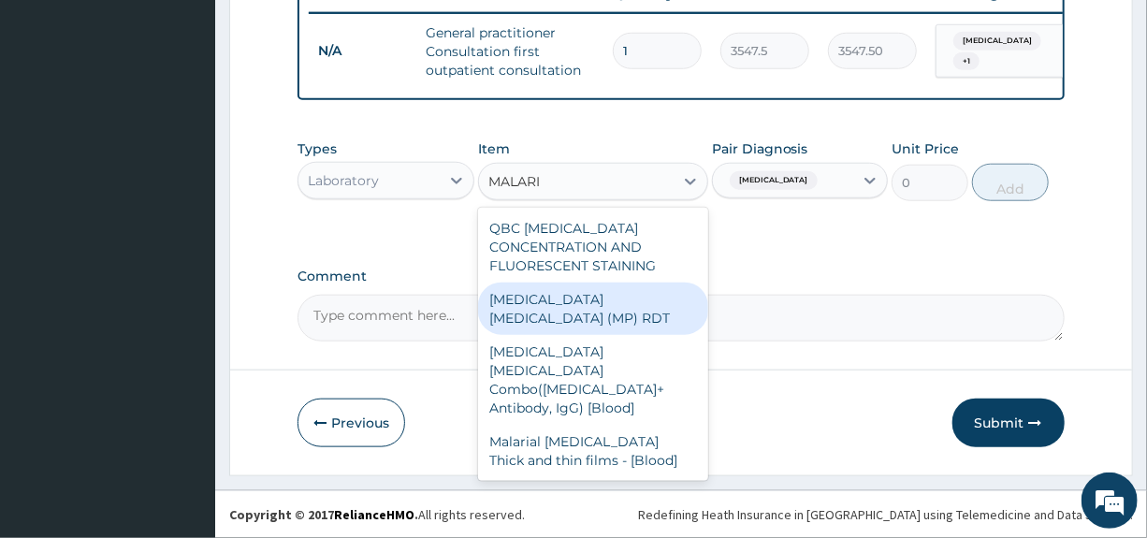
click at [567, 296] on div "[MEDICAL_DATA] [MEDICAL_DATA] (MP) RDT" at bounding box center [593, 308] width 230 height 52
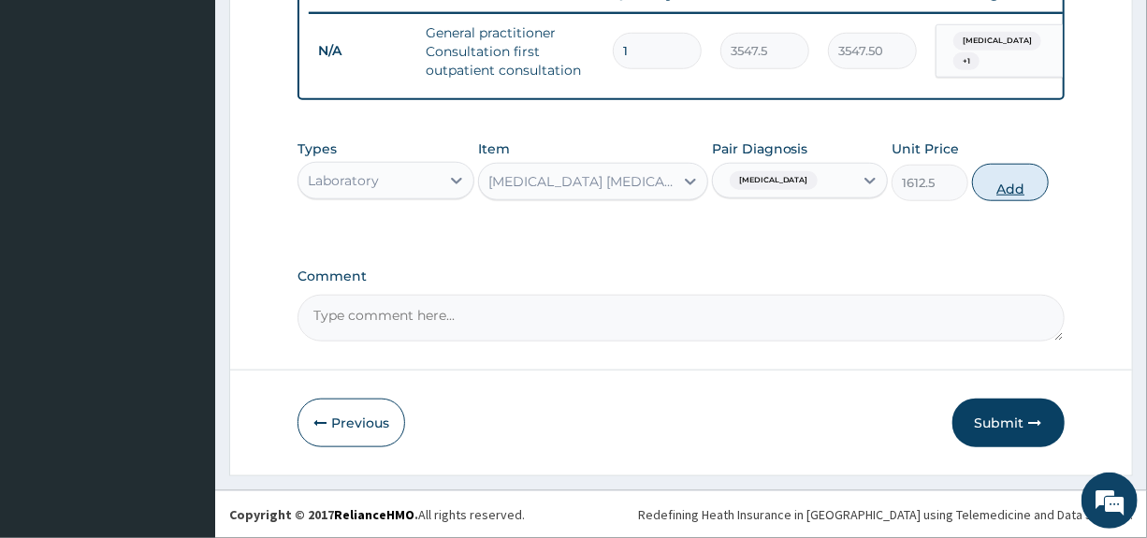
click at [1034, 187] on button "Add" at bounding box center [1010, 182] width 77 height 37
type input "0"
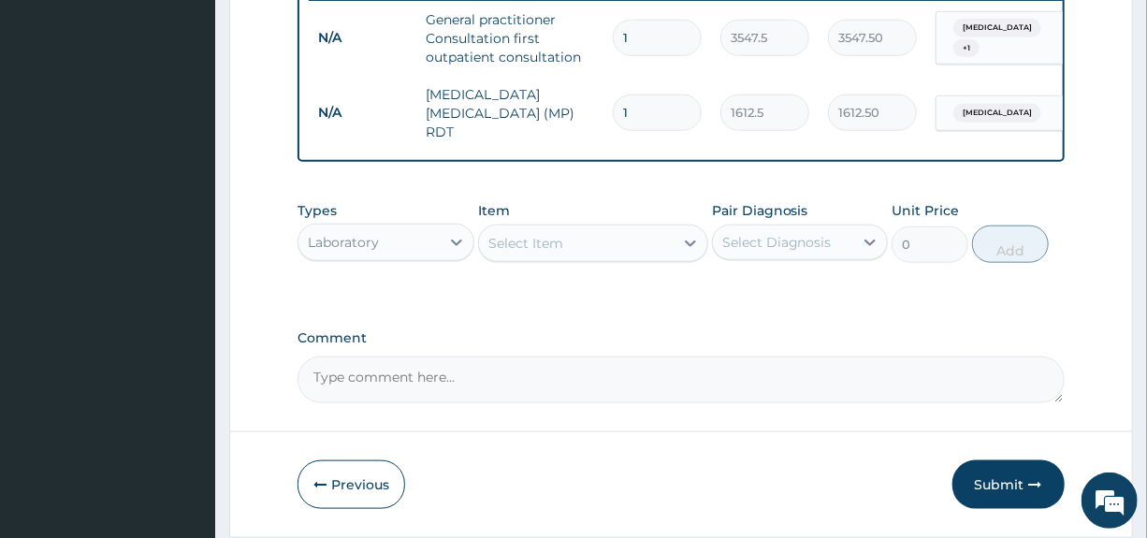
click at [558, 242] on div "Select Item" at bounding box center [525, 243] width 75 height 19
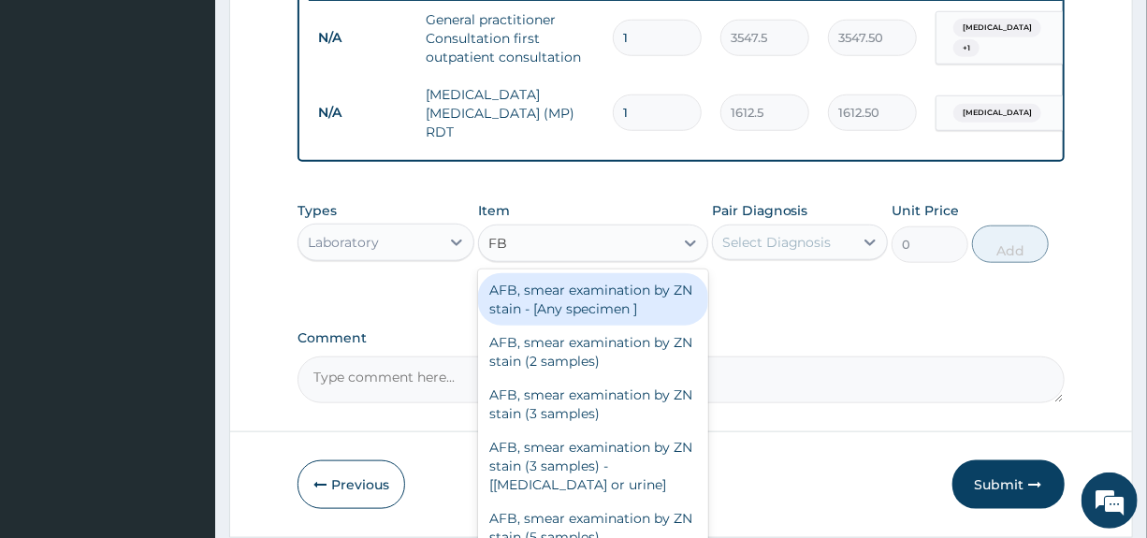
type input "FBC"
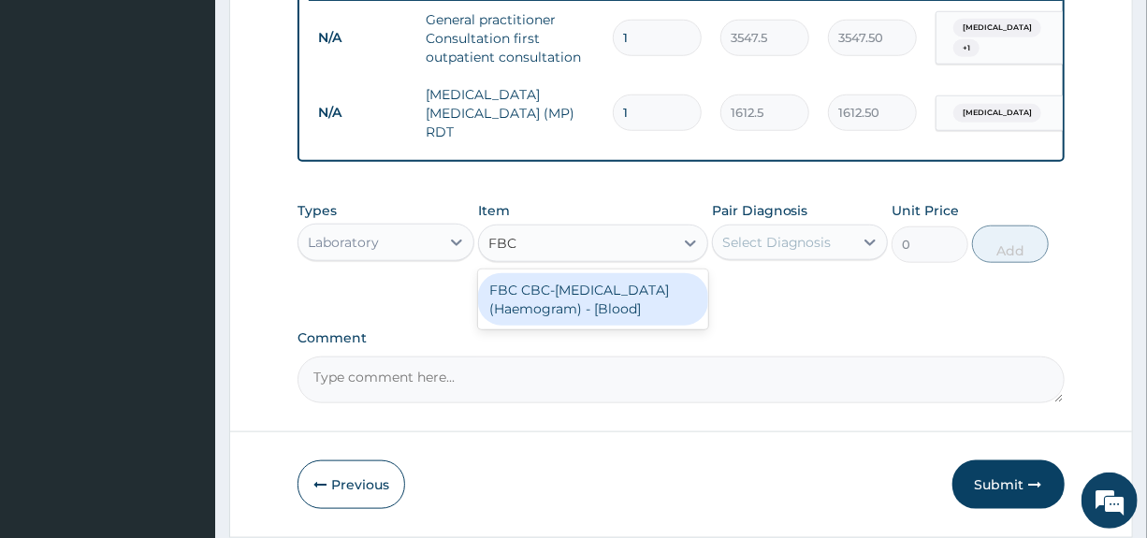
click at [571, 292] on div "FBC CBC-[MEDICAL_DATA] (Haemogram) - [Blood]" at bounding box center [593, 299] width 230 height 52
type input "4300"
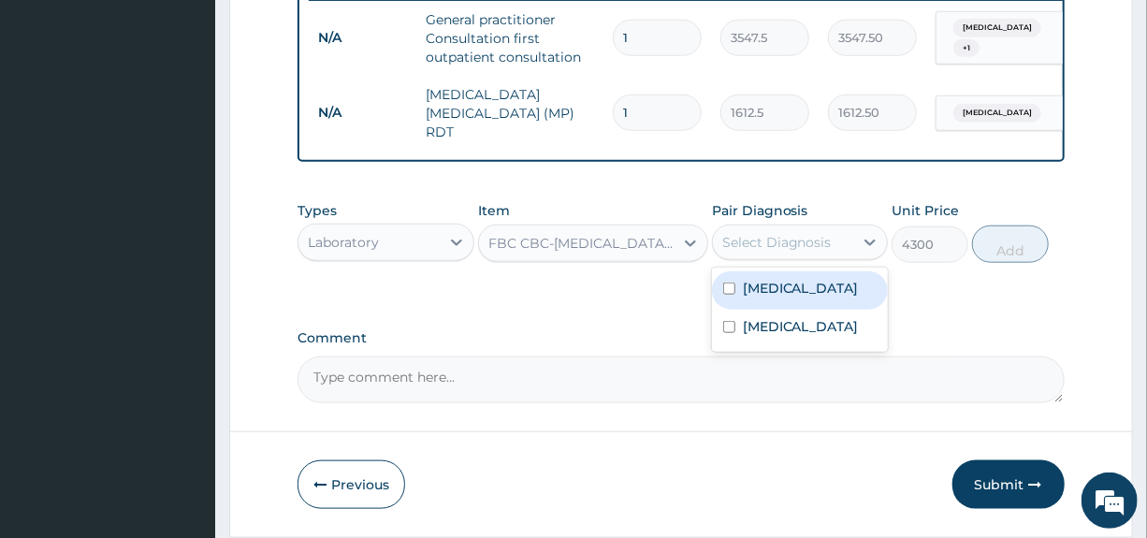
click at [803, 246] on div "Select Diagnosis" at bounding box center [776, 242] width 109 height 19
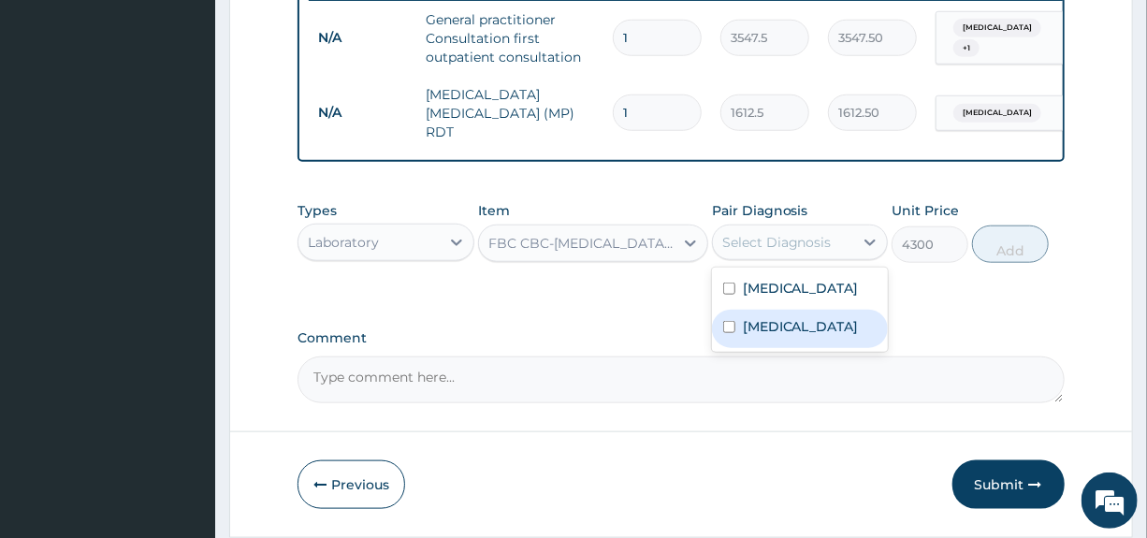
click at [756, 329] on label "[MEDICAL_DATA]" at bounding box center [801, 326] width 116 height 19
checkbox input "true"
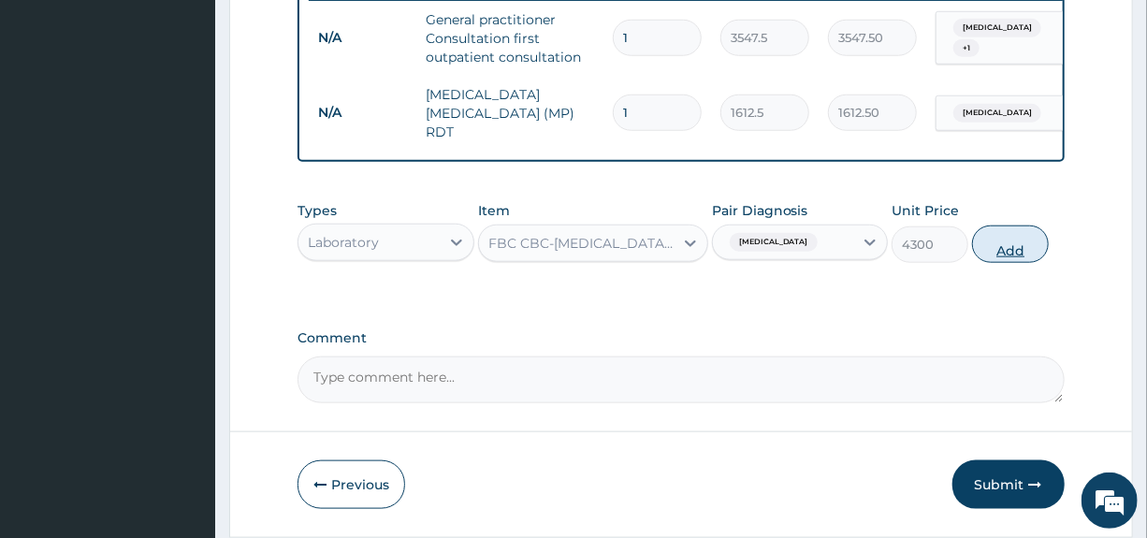
click at [991, 246] on button "Add" at bounding box center [1010, 243] width 77 height 37
type input "0"
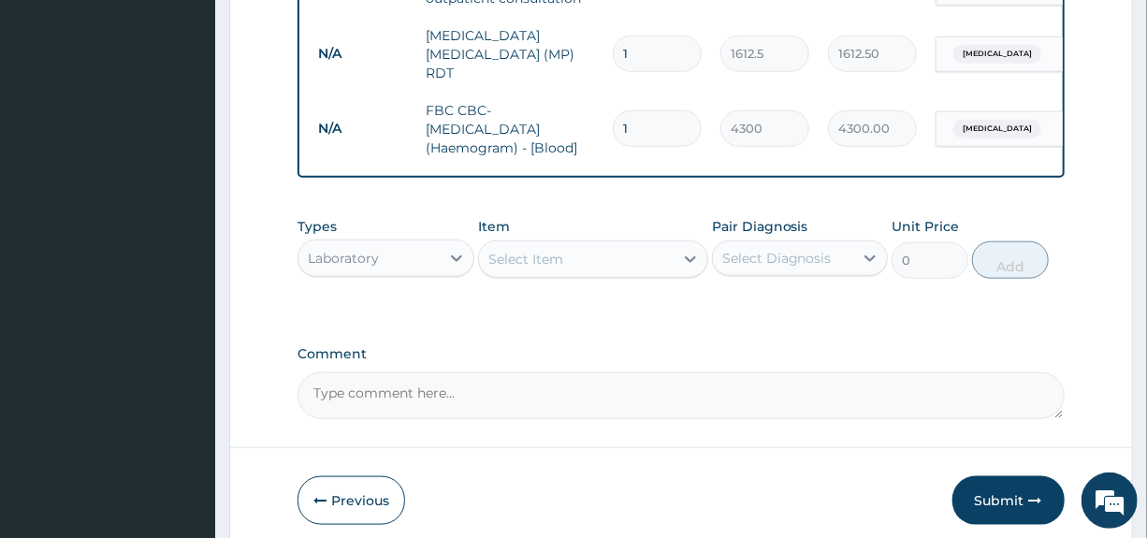
scroll to position [839, 0]
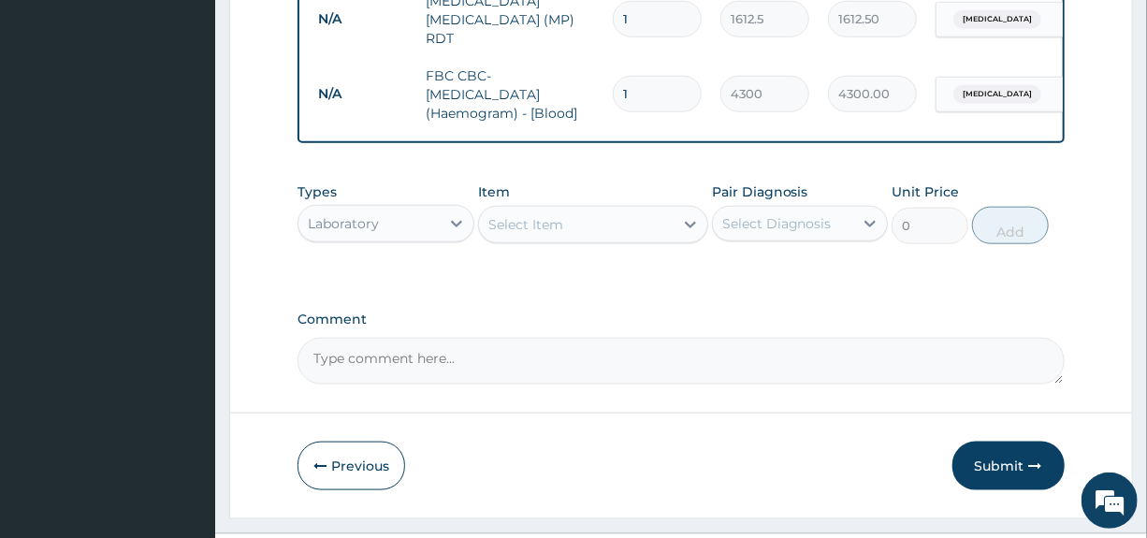
click at [428, 230] on div "Laboratory" at bounding box center [368, 224] width 140 height 30
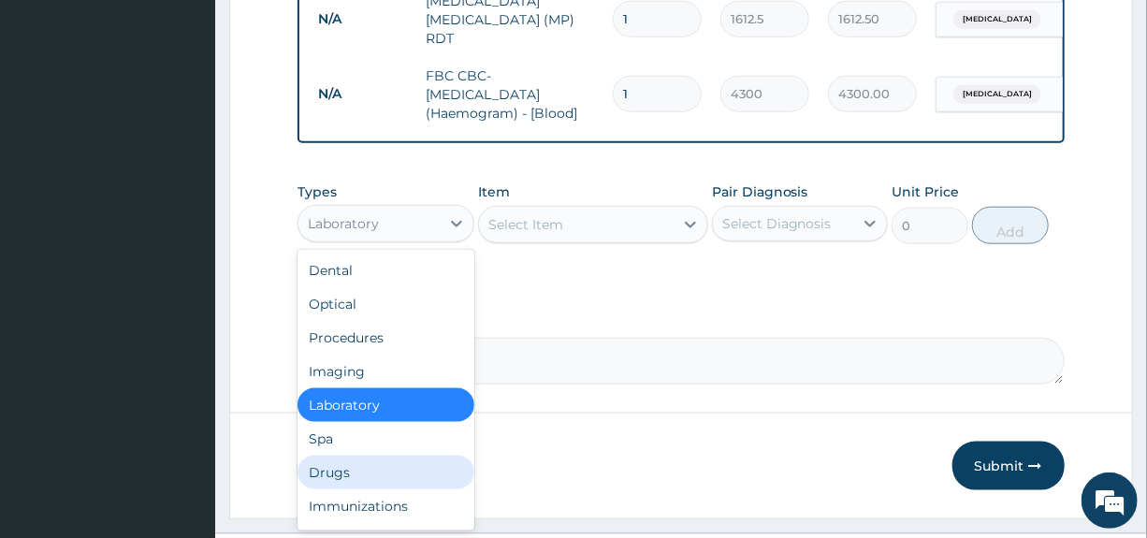
click at [324, 489] on div "Drugs" at bounding box center [385, 472] width 176 height 34
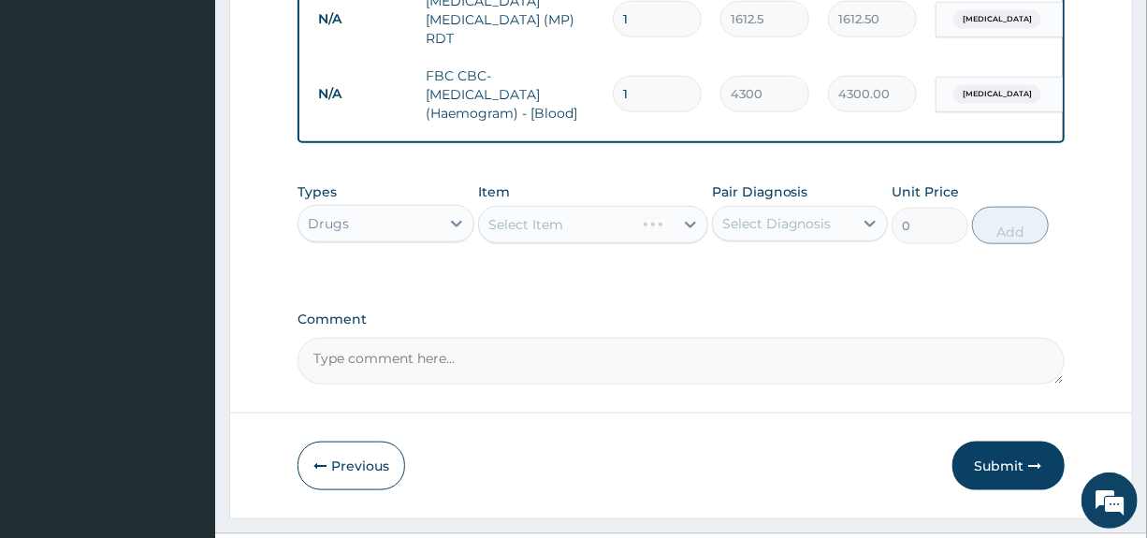
click at [819, 220] on div "Select Diagnosis" at bounding box center [776, 223] width 109 height 19
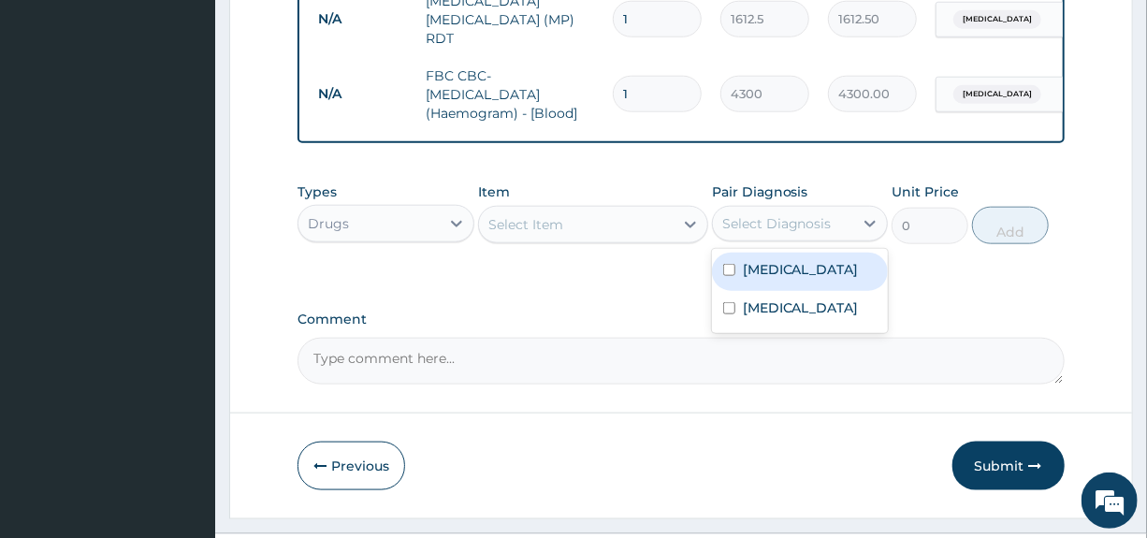
click at [757, 282] on div "[MEDICAL_DATA]" at bounding box center [800, 271] width 176 height 38
checkbox input "true"
click at [644, 223] on div "Select Item" at bounding box center [576, 224] width 195 height 30
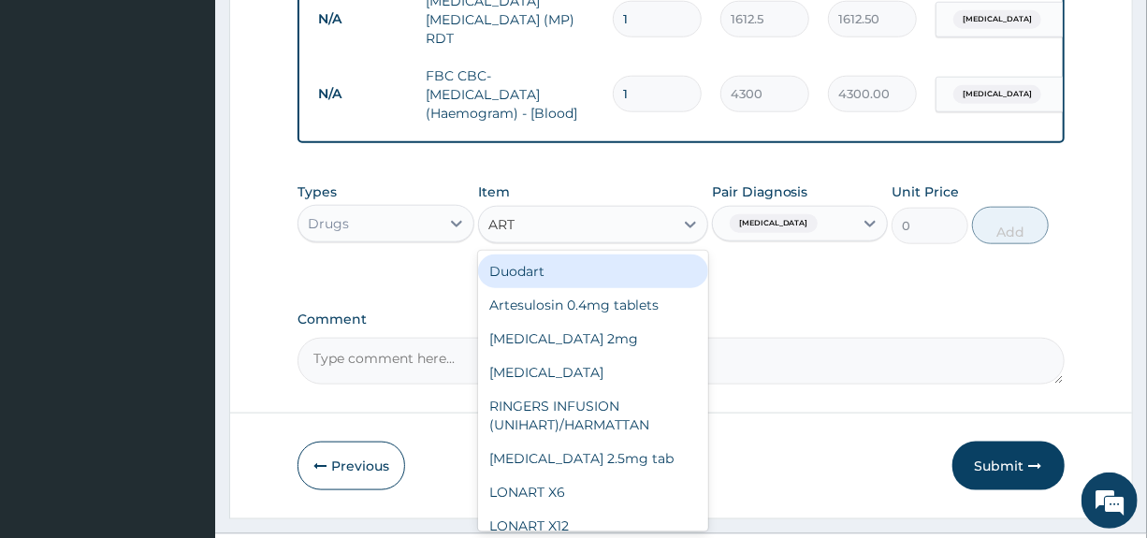
type input "ARTE"
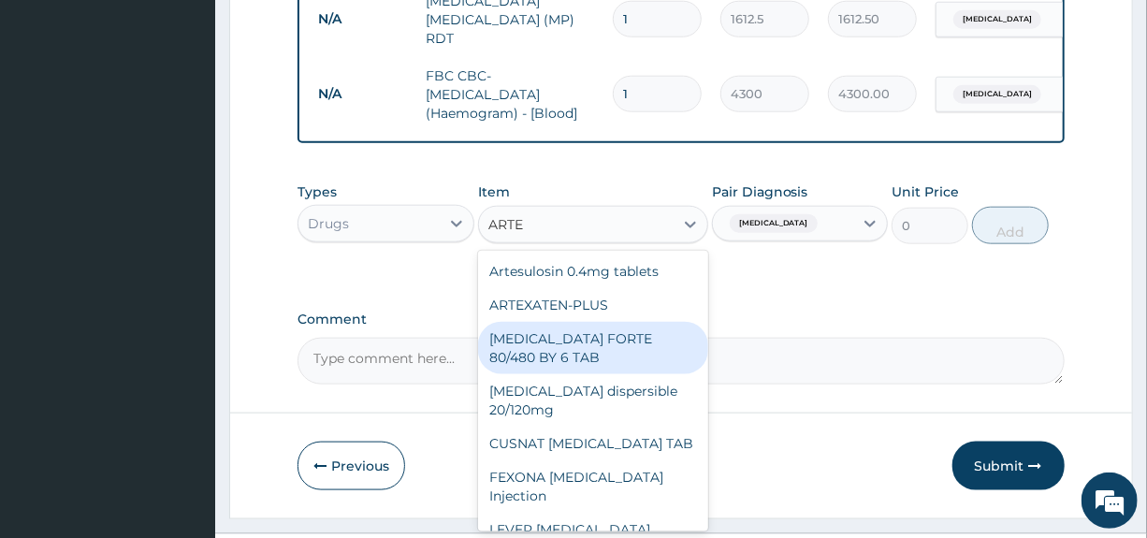
click at [518, 339] on div "[MEDICAL_DATA] FORTE 80/480 BY 6 TAB" at bounding box center [593, 348] width 230 height 52
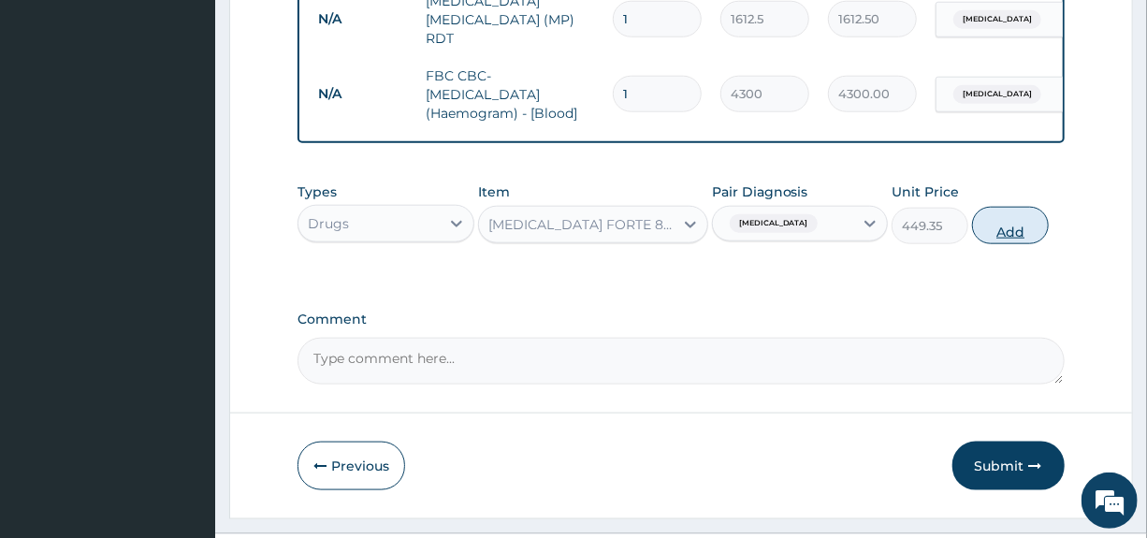
click at [1001, 227] on button "Add" at bounding box center [1010, 225] width 77 height 37
type input "0"
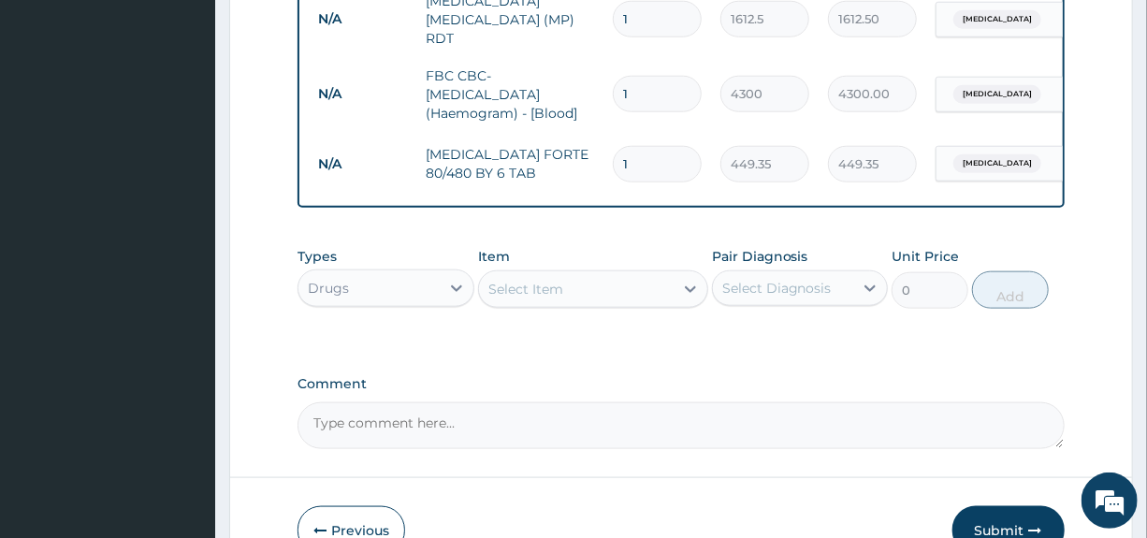
type input "0.00"
type input "6"
type input "2696.10"
type input "6"
click at [617, 293] on div "Select Item" at bounding box center [576, 289] width 195 height 30
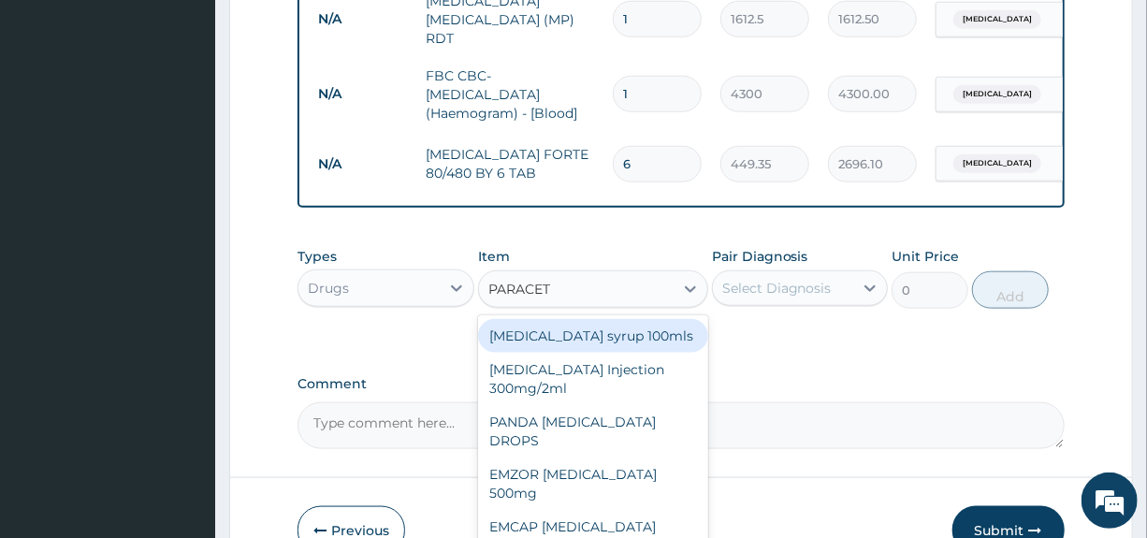
scroll to position [932, 0]
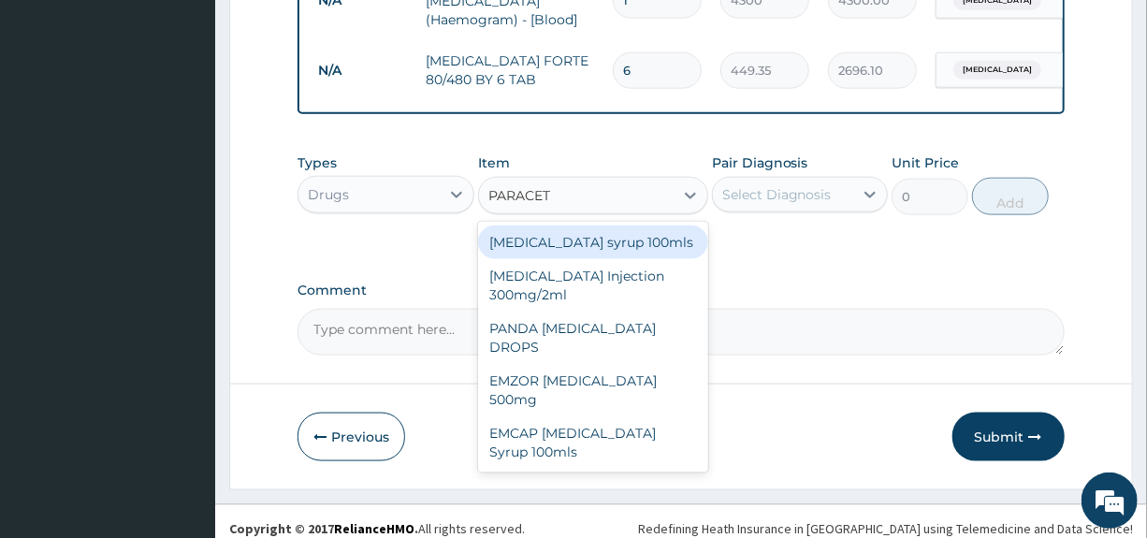
type input "PARACET"
type input "PARACETA"
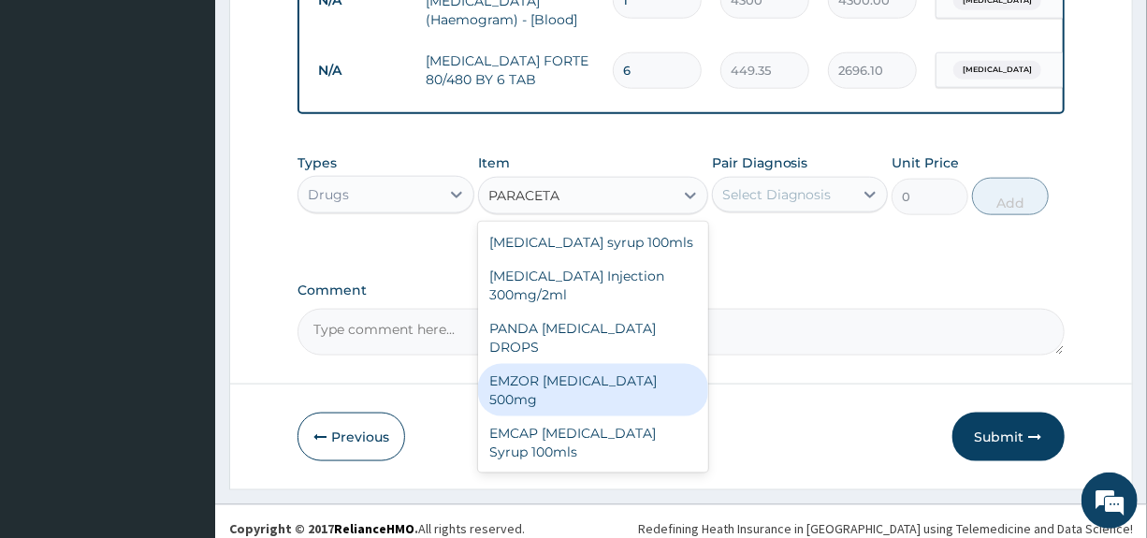
click at [533, 369] on div "EMZOR [MEDICAL_DATA] 500mg" at bounding box center [593, 390] width 230 height 52
type input "23.65"
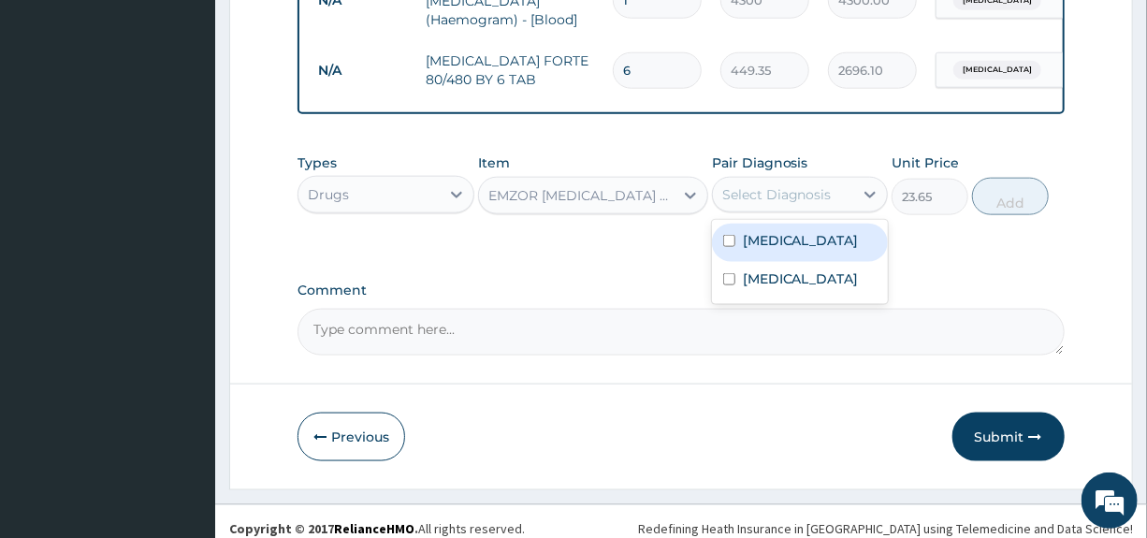
click at [786, 195] on div "Select Diagnosis" at bounding box center [776, 194] width 109 height 19
click at [767, 244] on label "[MEDICAL_DATA]" at bounding box center [801, 240] width 116 height 19
checkbox input "true"
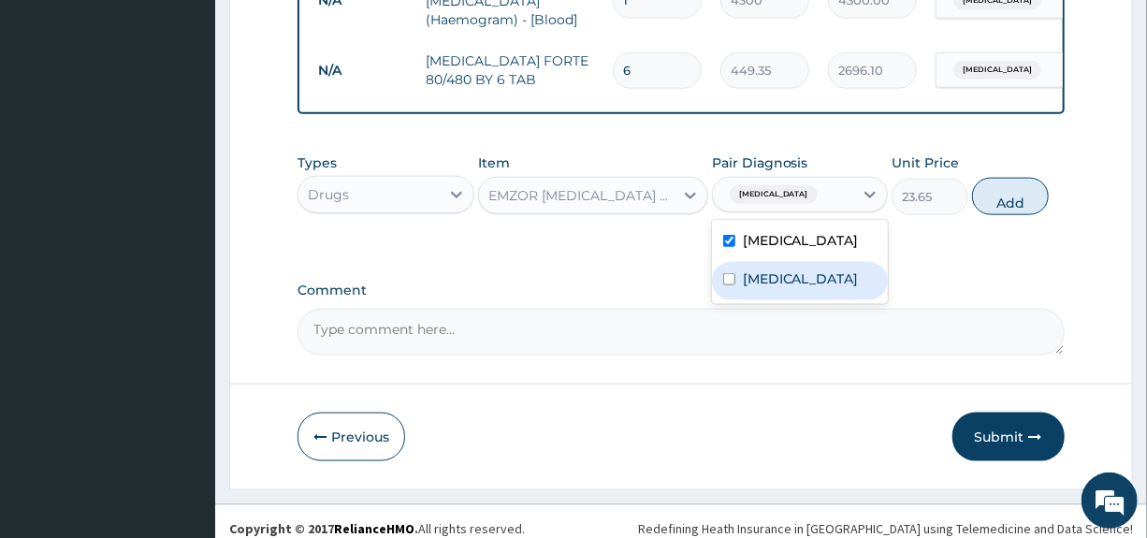
click at [764, 275] on label "[MEDICAL_DATA]" at bounding box center [801, 278] width 116 height 19
checkbox input "true"
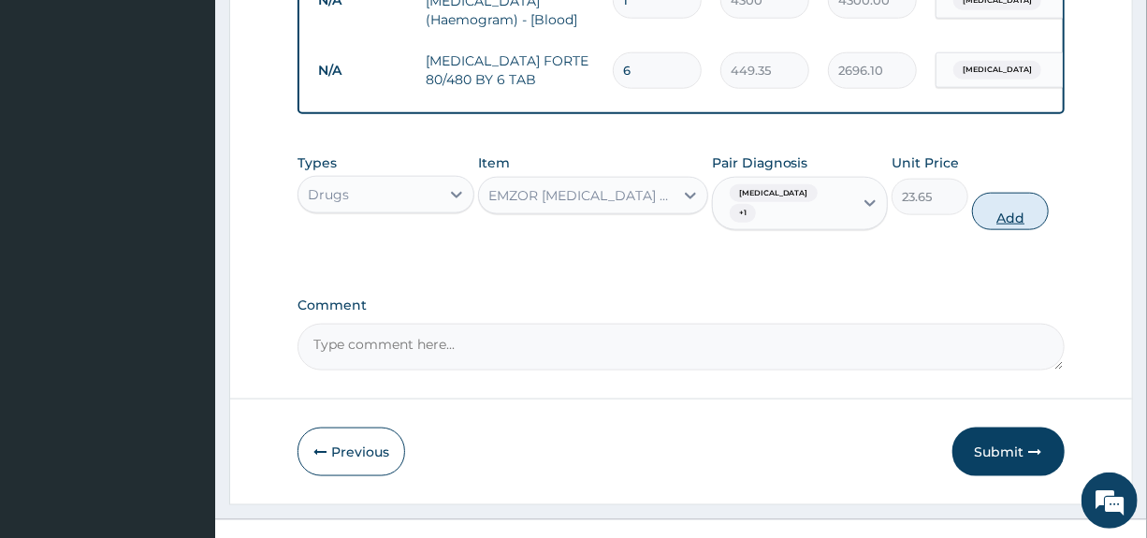
click at [994, 207] on button "Add" at bounding box center [1010, 211] width 77 height 37
type input "0"
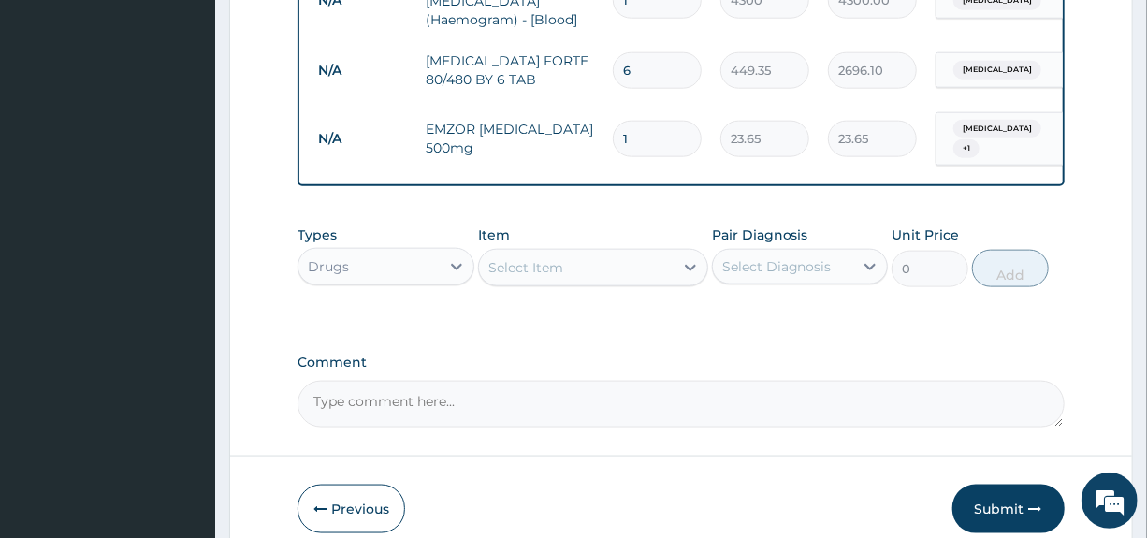
click at [586, 263] on div "Select Item" at bounding box center [576, 267] width 195 height 30
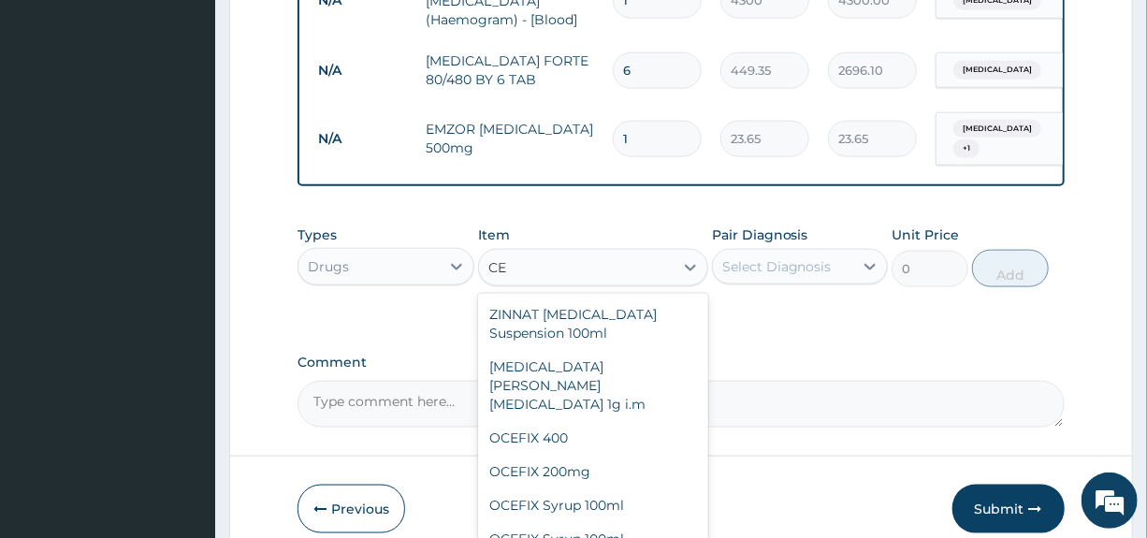
type input "C"
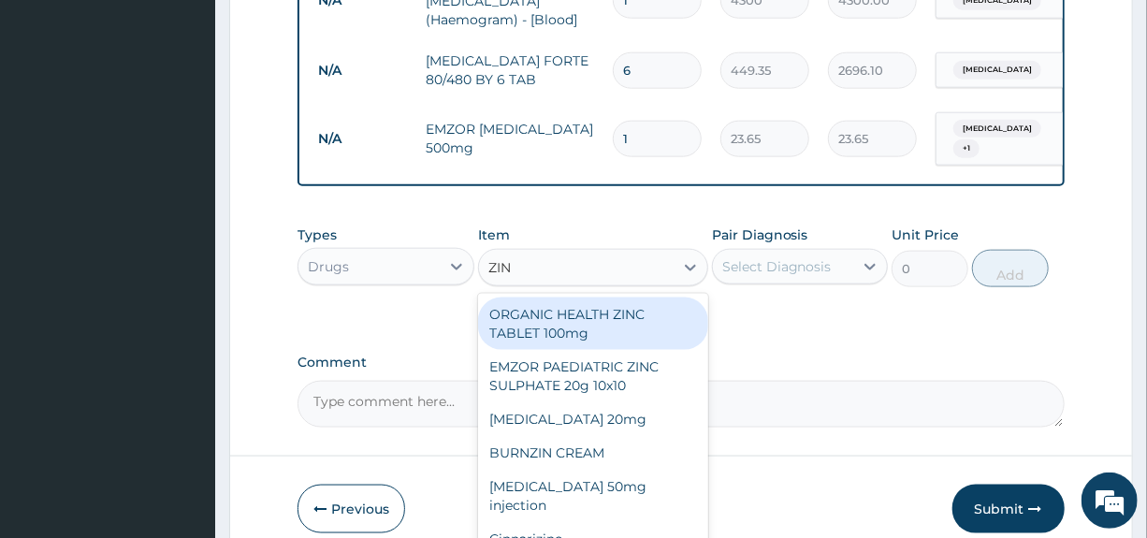
type input "[PERSON_NAME]"
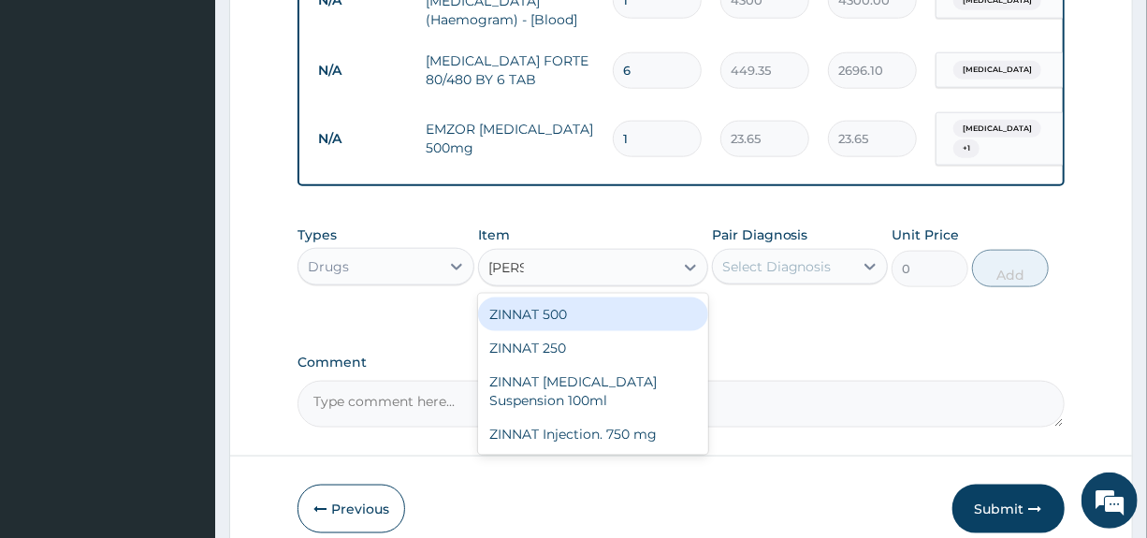
click at [557, 309] on div "ZINNAT 500" at bounding box center [593, 314] width 230 height 34
type input "1773.75"
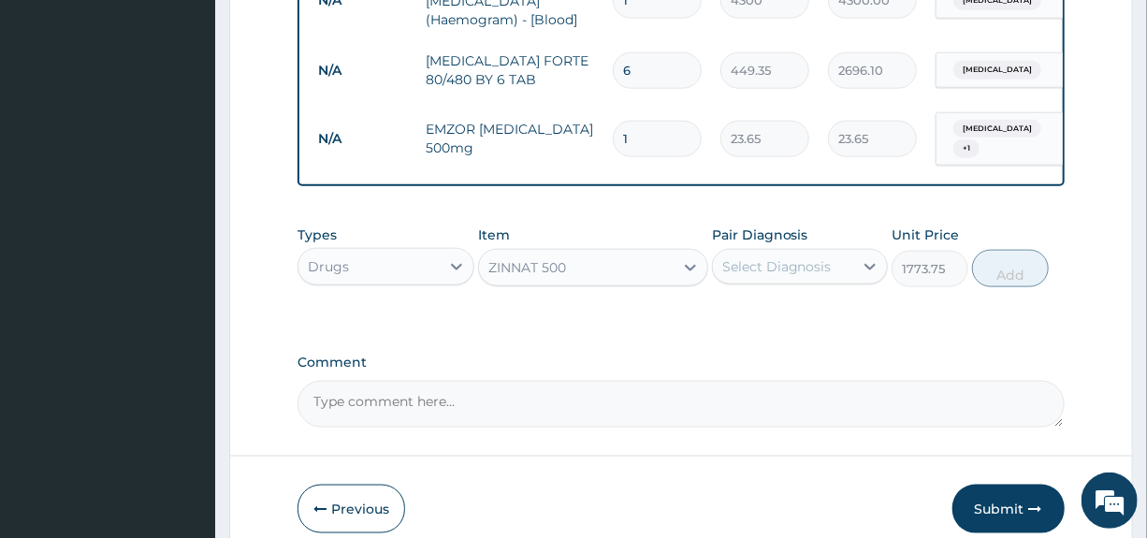
click at [599, 272] on div "ZINNAT 500" at bounding box center [576, 267] width 195 height 30
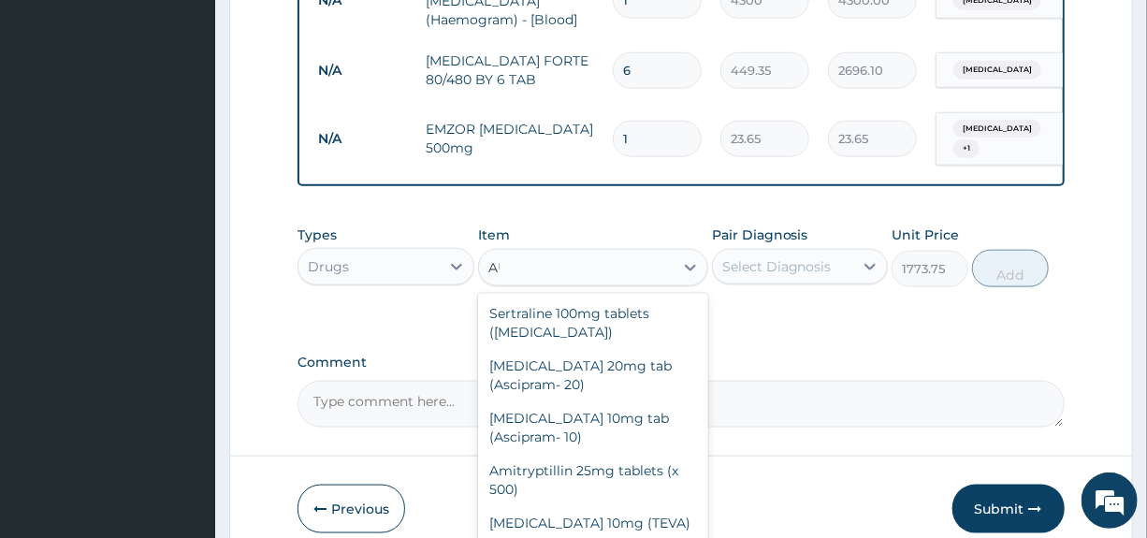
scroll to position [15, 0]
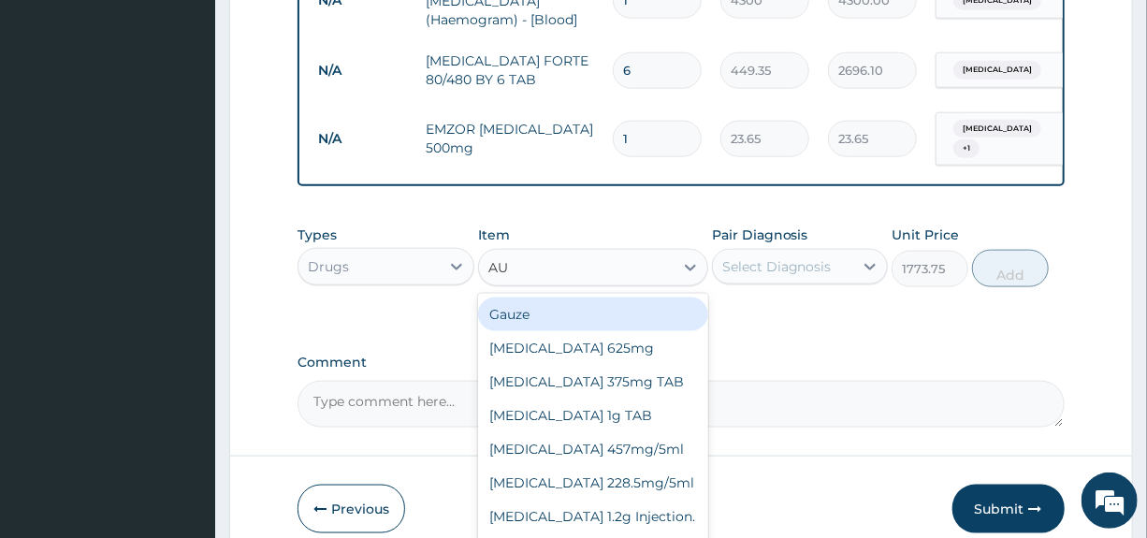
type input "AUG"
click at [570, 306] on div "[MEDICAL_DATA] 625mg" at bounding box center [593, 314] width 230 height 34
type input "886.875"
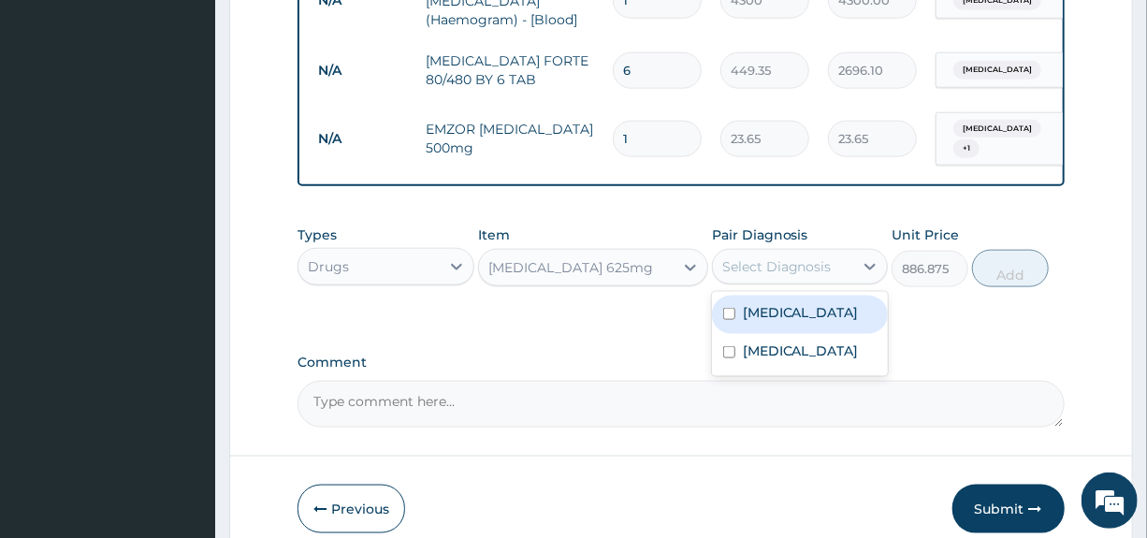
click at [813, 265] on div "Select Diagnosis" at bounding box center [776, 266] width 109 height 19
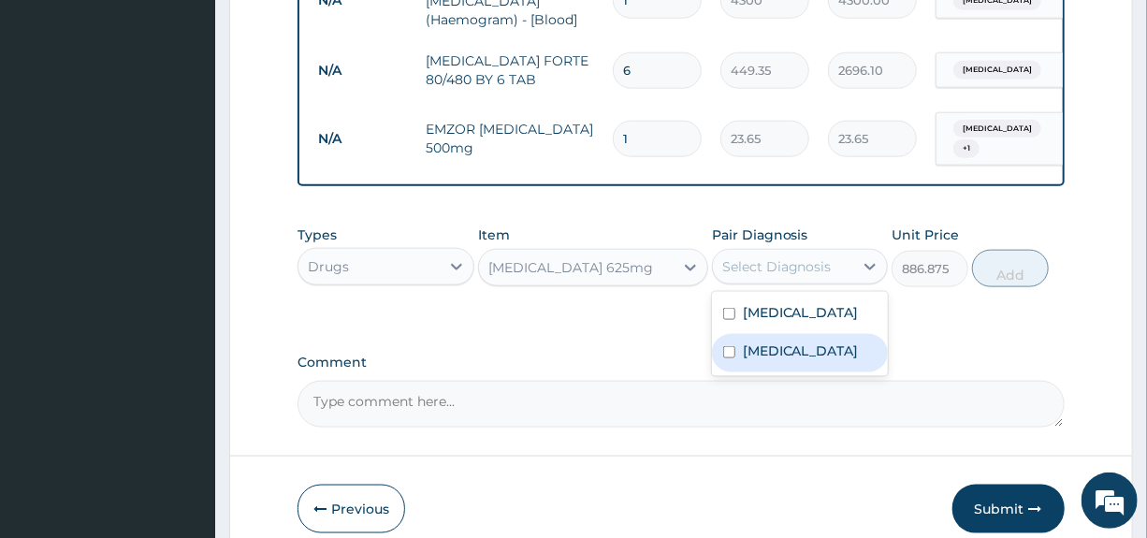
drag, startPoint x: 761, startPoint y: 343, endPoint x: 860, endPoint y: 298, distance: 108.8
click at [761, 344] on label "[MEDICAL_DATA]" at bounding box center [801, 350] width 116 height 19
checkbox input "true"
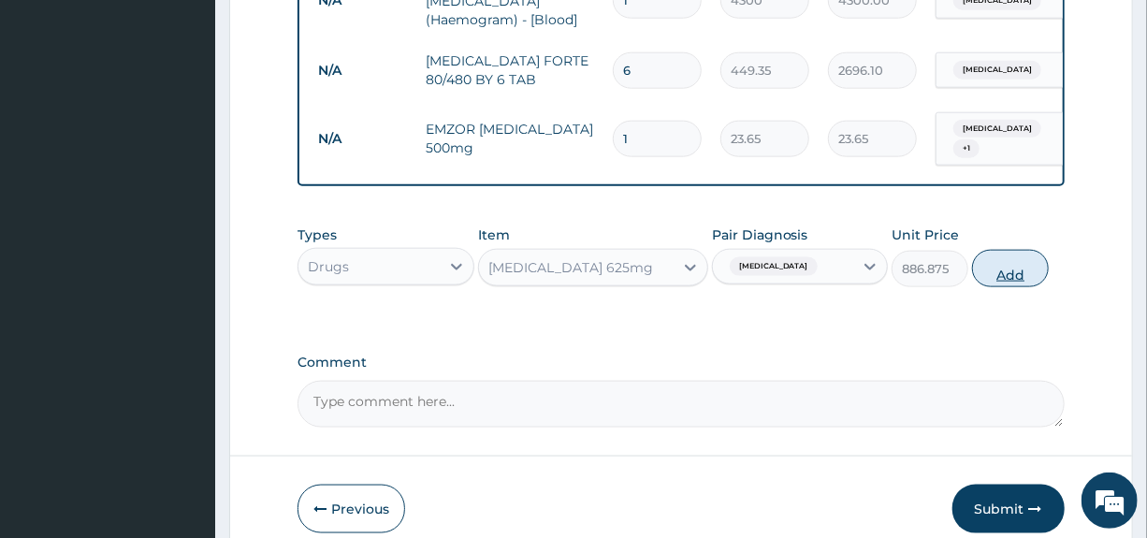
click at [994, 267] on button "Add" at bounding box center [1010, 268] width 77 height 37
type input "0"
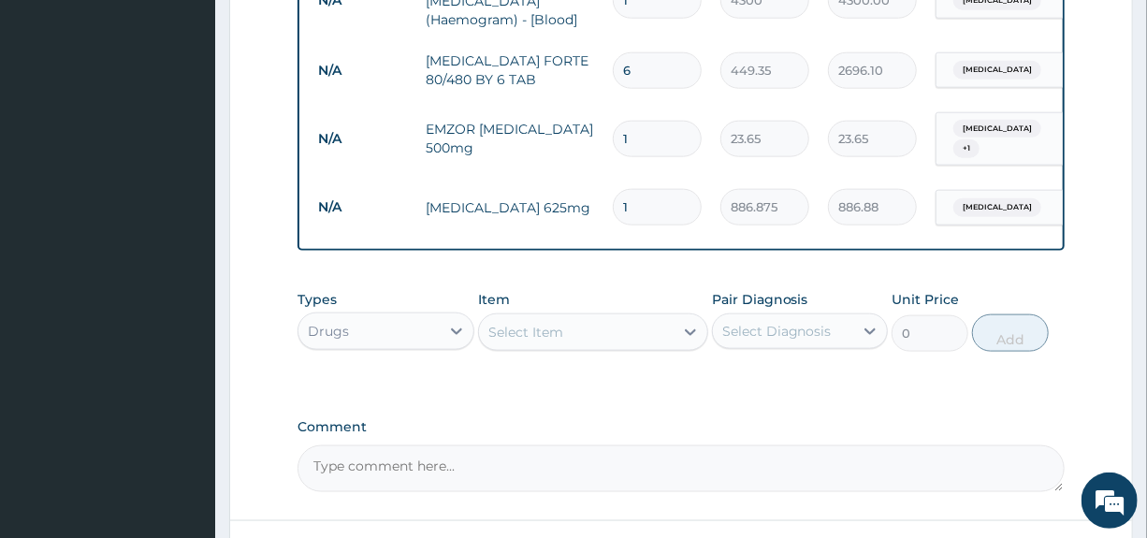
type input "10"
type input "8868.75"
type input "10"
click at [654, 121] on input "1" at bounding box center [657, 139] width 89 height 36
type input "0.00"
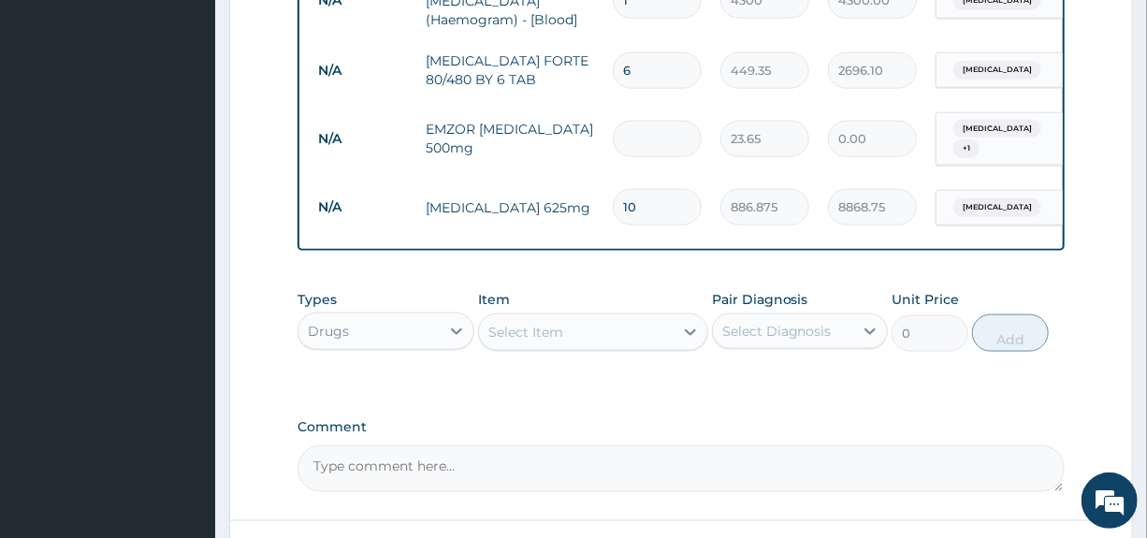
type input "8"
type input "189.20"
type input "8"
click at [656, 65] on input "6" at bounding box center [657, 70] width 89 height 36
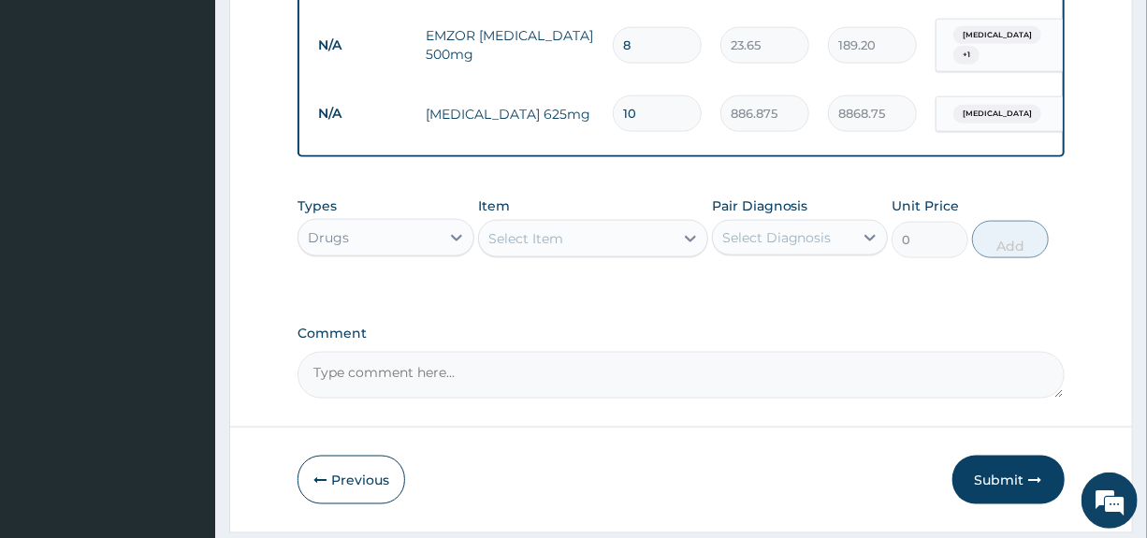
scroll to position [1079, 0]
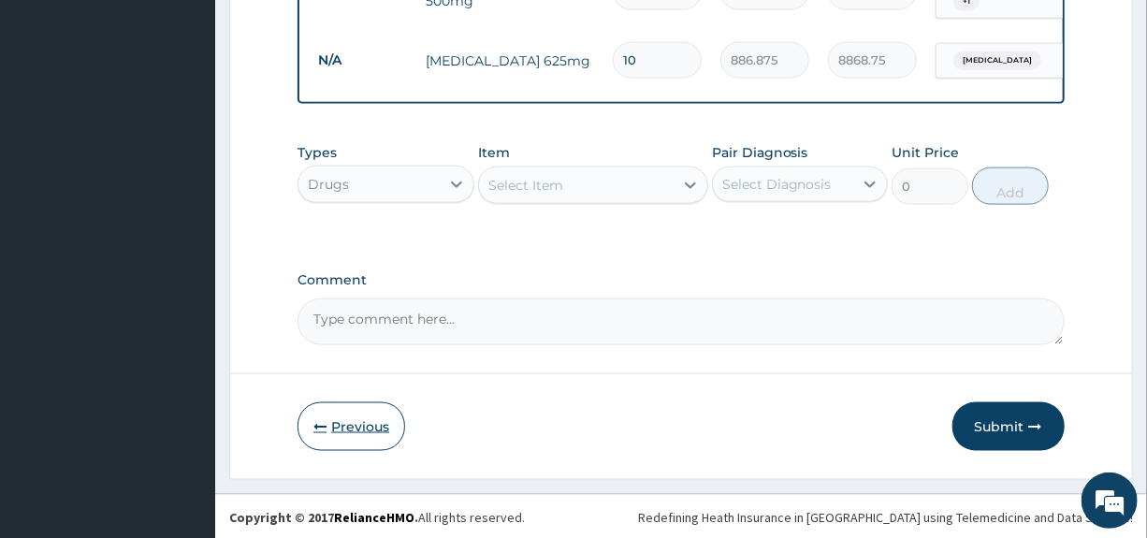
click at [349, 417] on button "Previous" at bounding box center [351, 426] width 108 height 49
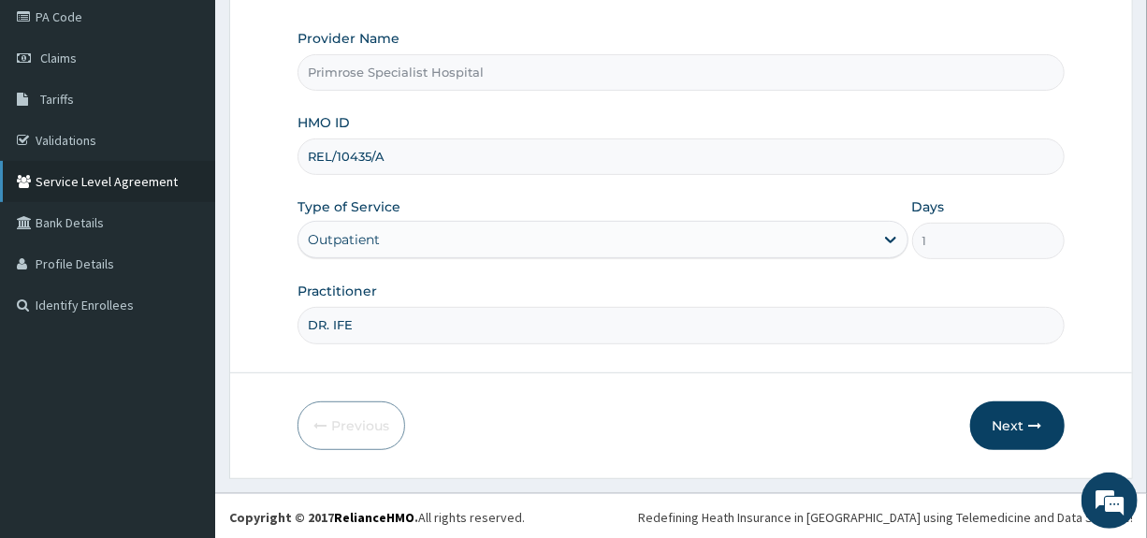
drag, startPoint x: 431, startPoint y: 151, endPoint x: 206, endPoint y: 186, distance: 228.0
click at [206, 186] on div "R EL Toggle navigation Primrose Specialist Hospital Primrose Specialist Hospita…" at bounding box center [573, 156] width 1147 height 769
click at [1002, 416] on button "Next" at bounding box center [1017, 425] width 94 height 49
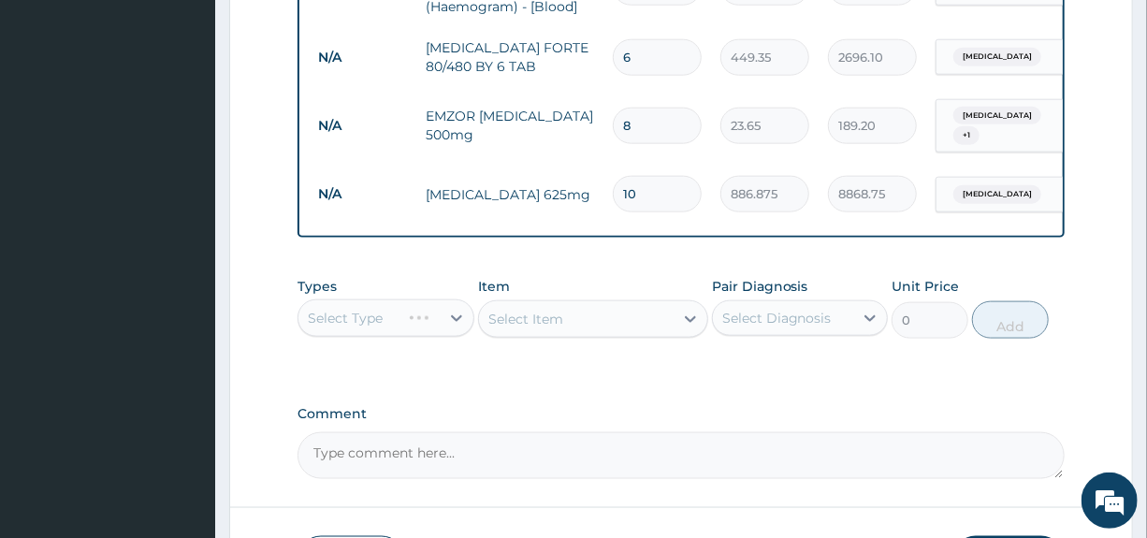
scroll to position [1079, 0]
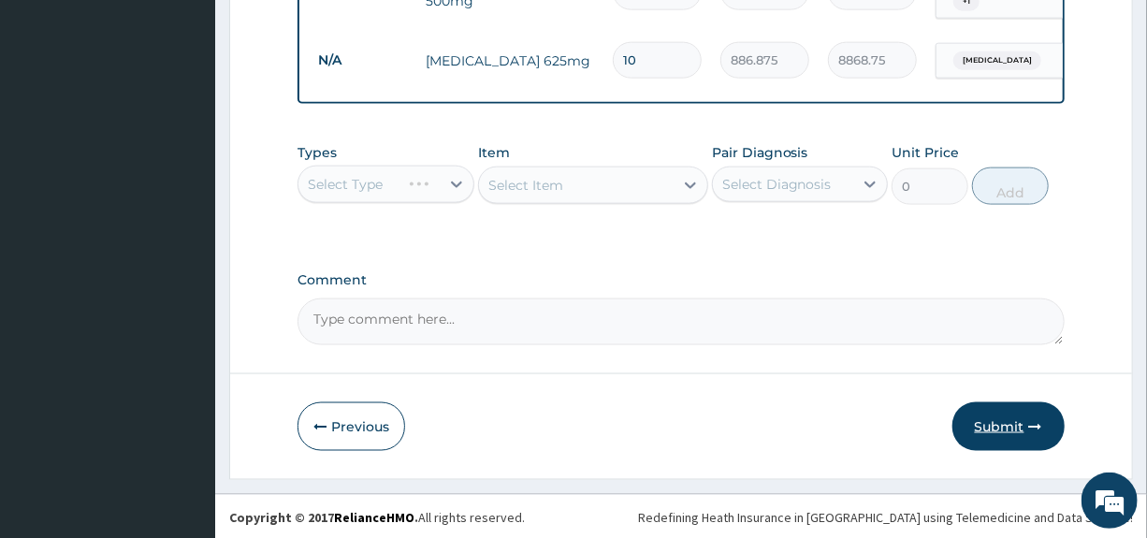
click at [996, 421] on button "Submit" at bounding box center [1008, 426] width 112 height 49
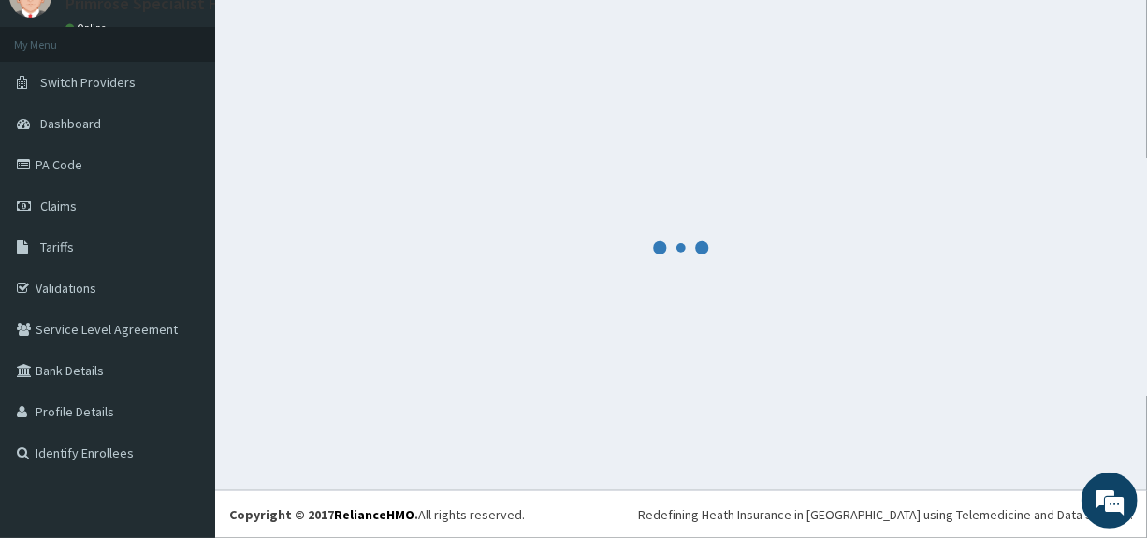
scroll to position [80, 0]
